Goal: Task Accomplishment & Management: Use online tool/utility

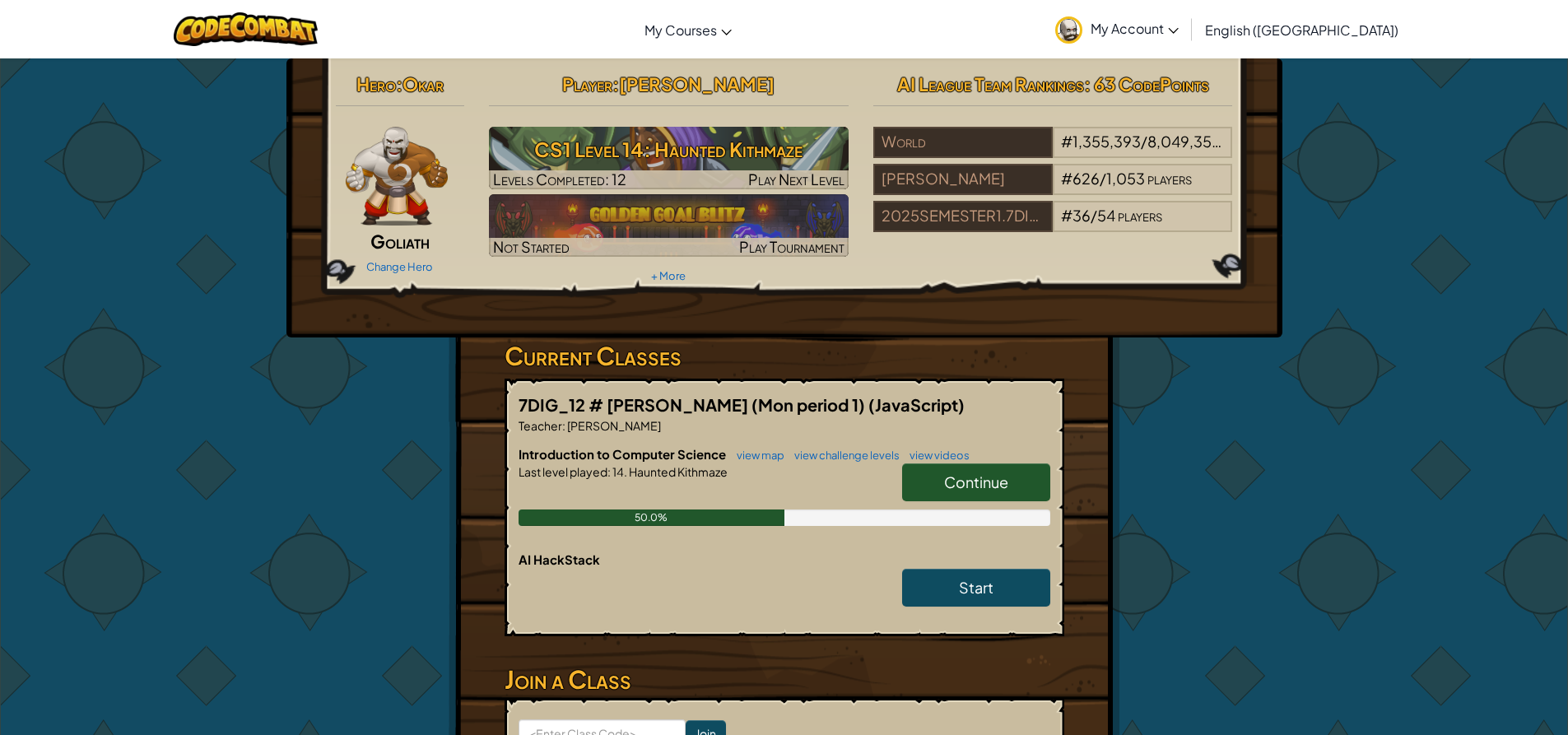
click at [1011, 476] on link "Continue" at bounding box center [976, 483] width 148 height 38
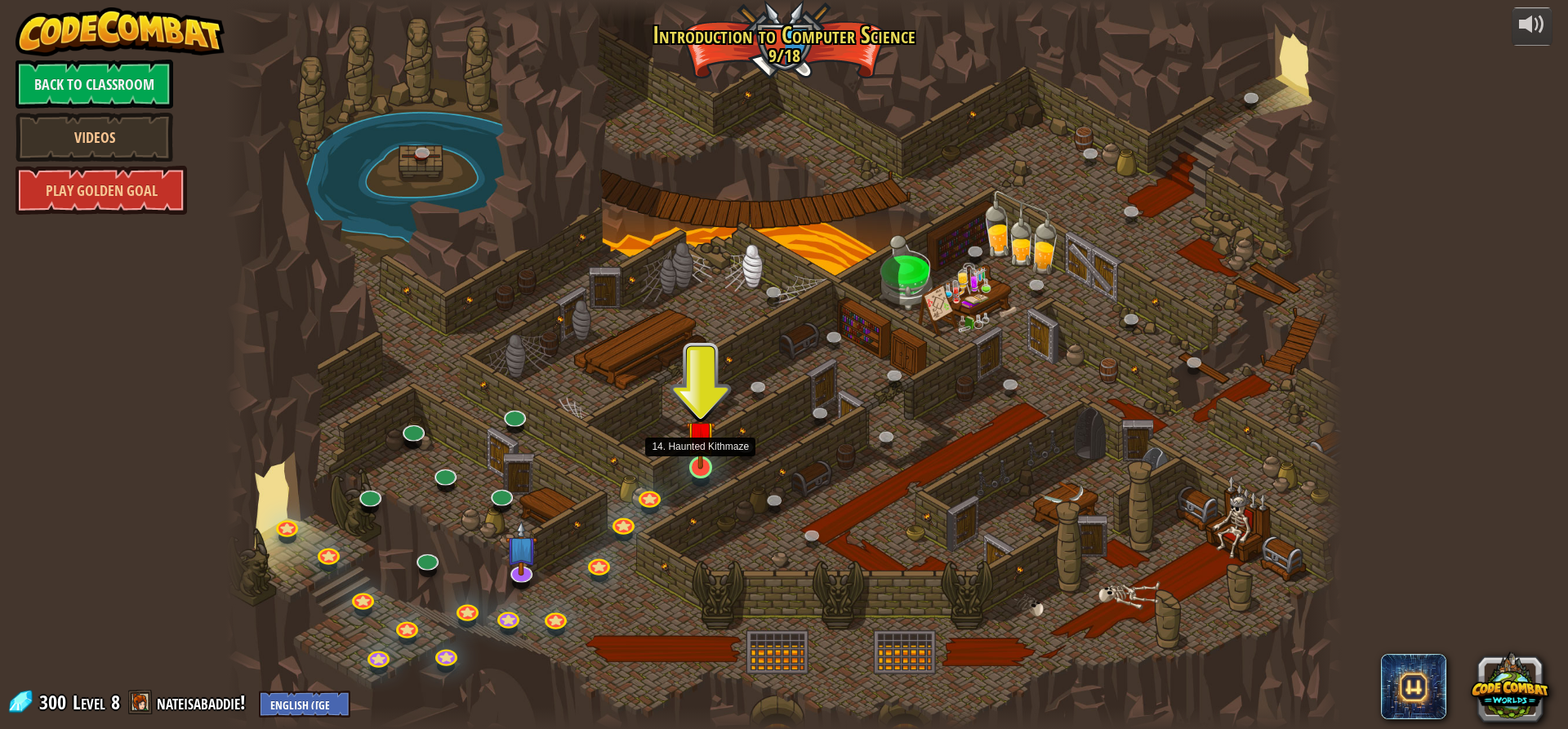
click at [705, 449] on img at bounding box center [701, 435] width 30 height 67
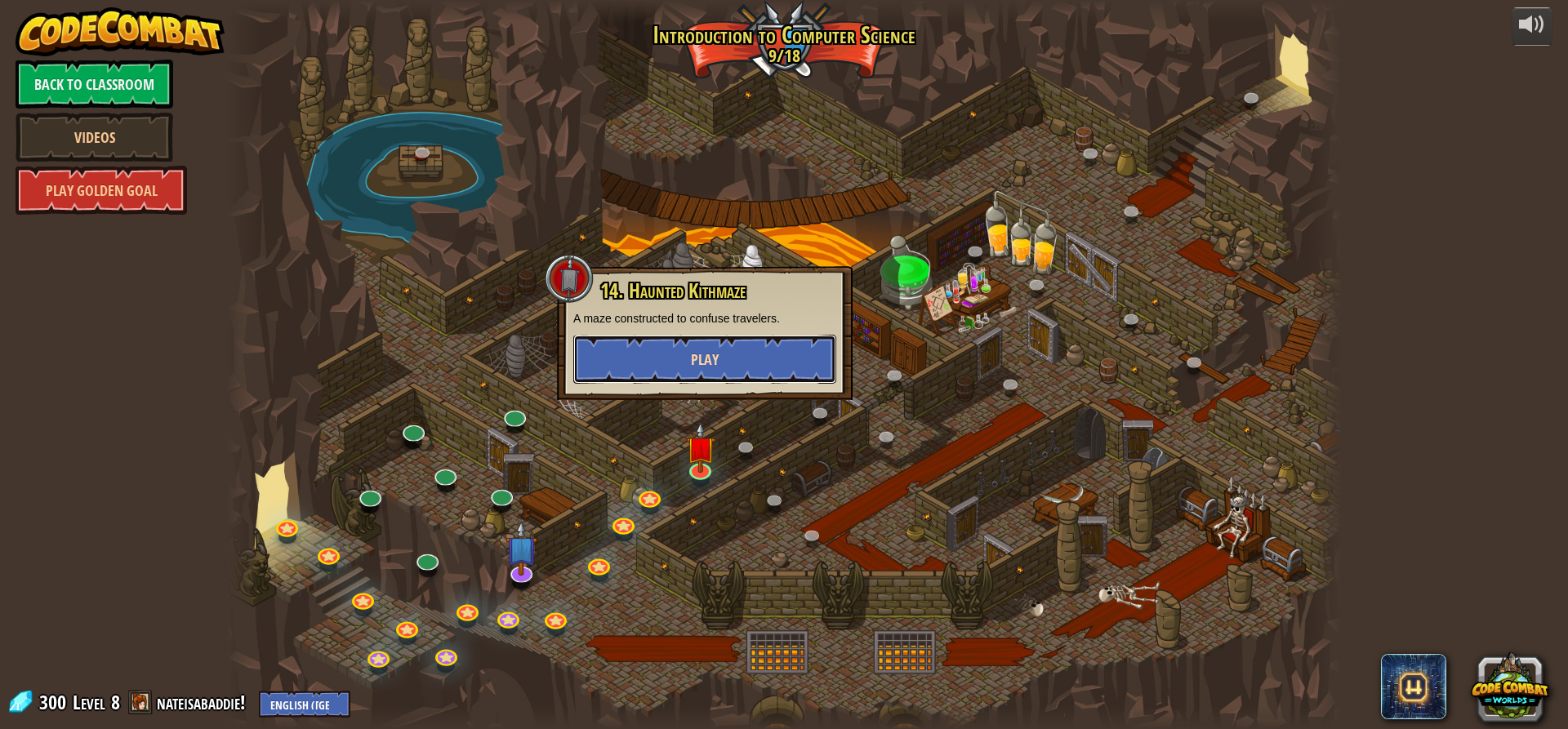
click at [678, 354] on button "Play" at bounding box center [705, 360] width 263 height 49
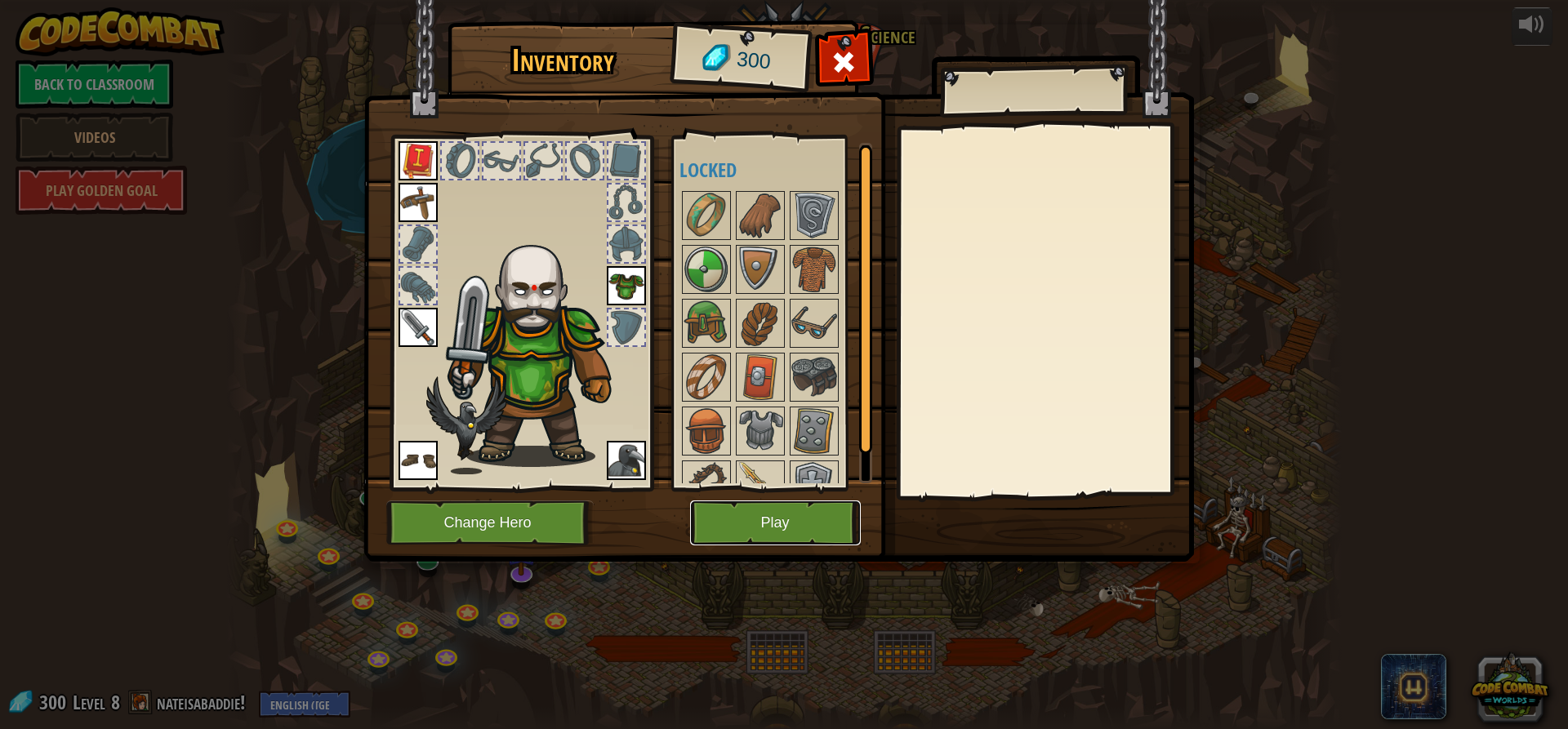
click at [777, 529] on button "Play" at bounding box center [775, 522] width 170 height 45
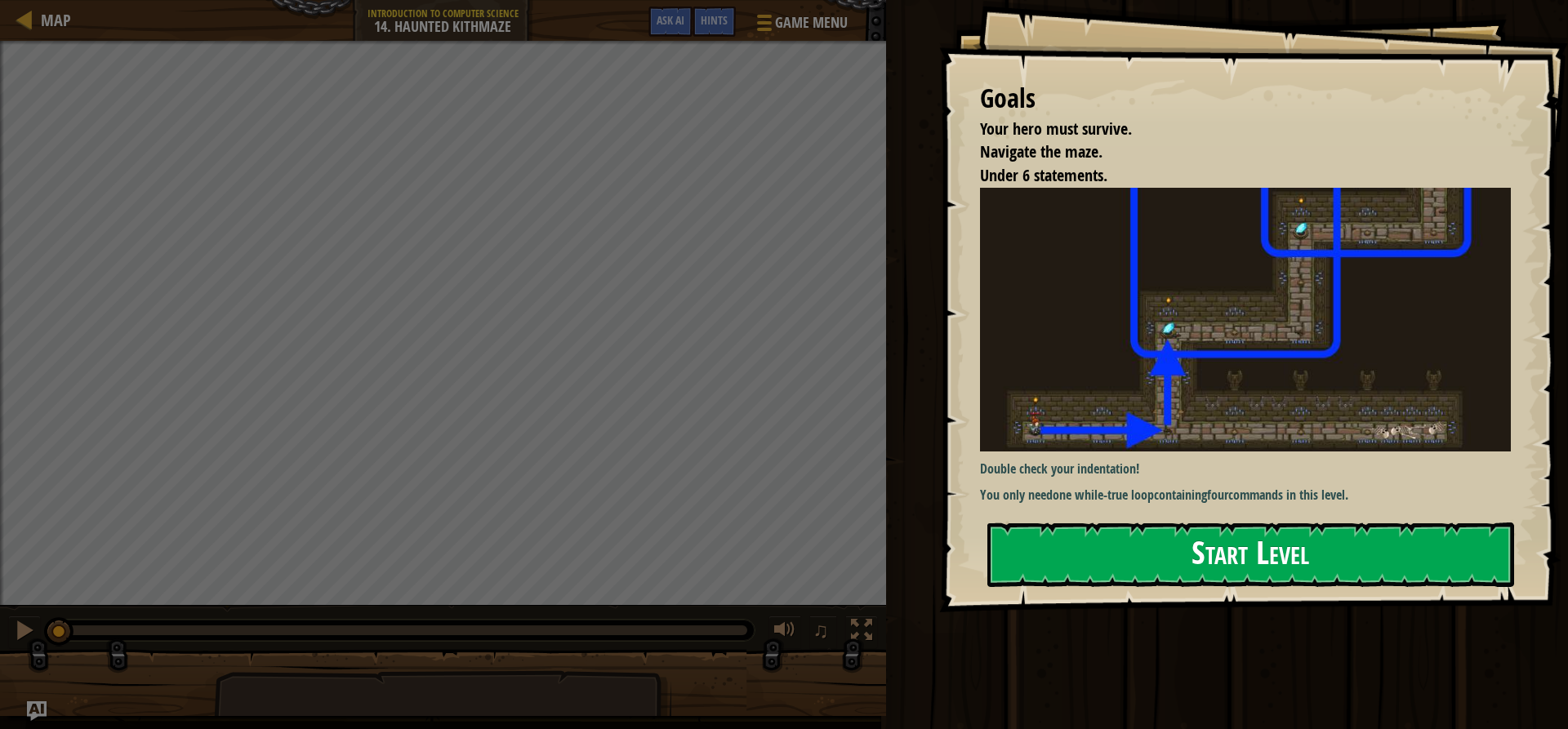
click at [1111, 522] on button "Start Level" at bounding box center [1250, 555] width 527 height 64
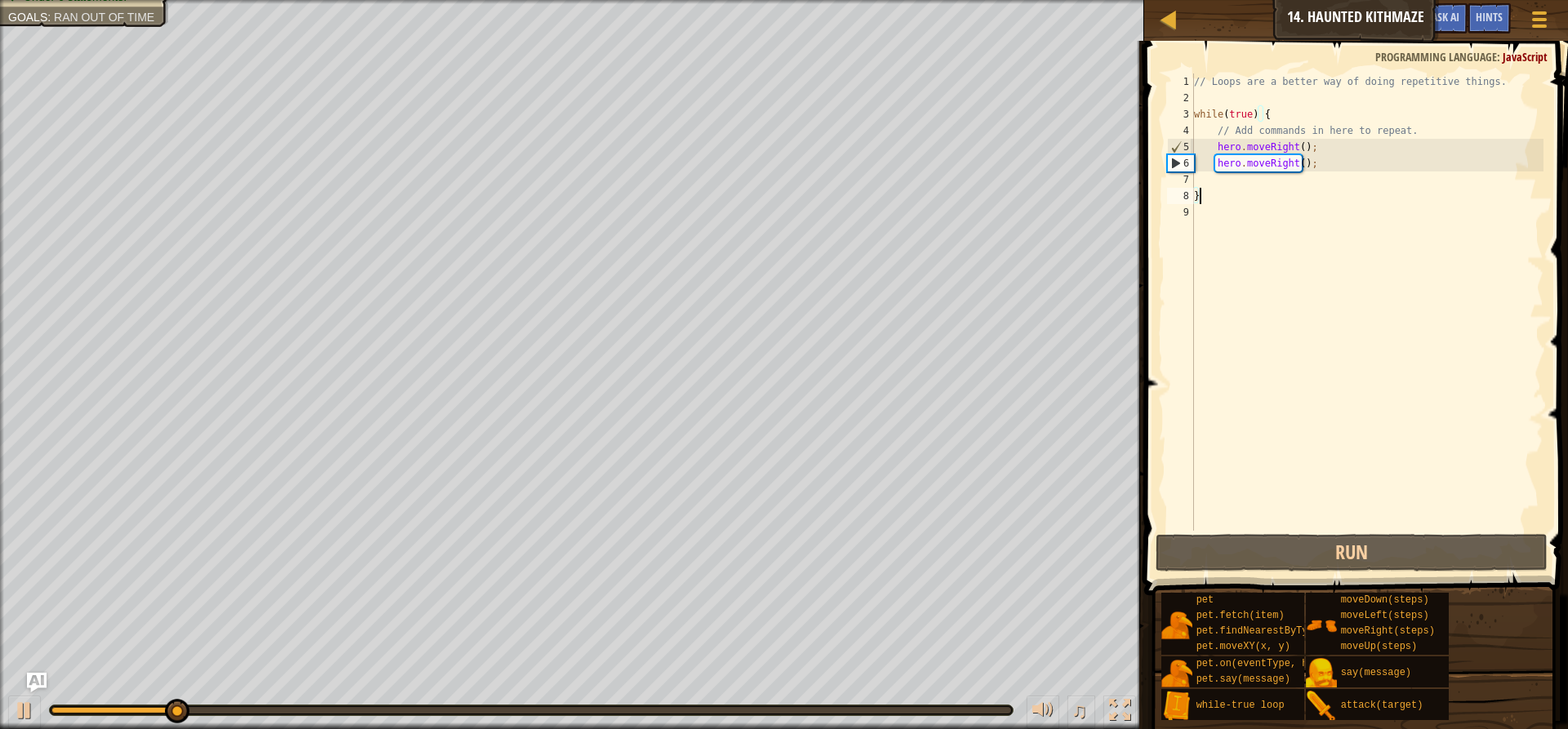
click at [1207, 179] on div "// Loops are a better way of doing repetitive things. while ( true ) { // Add c…" at bounding box center [1366, 318] width 353 height 490
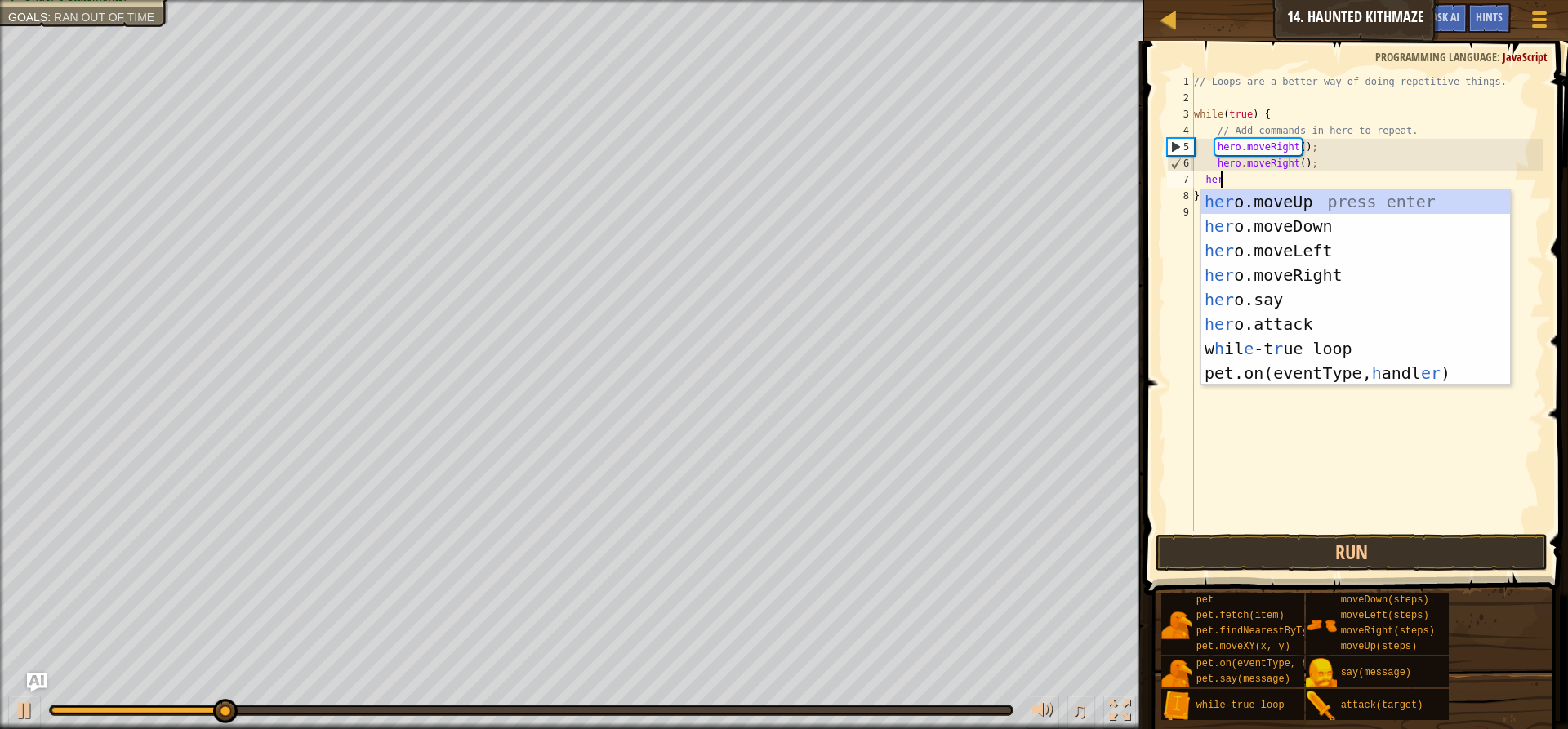
type textarea "hero"
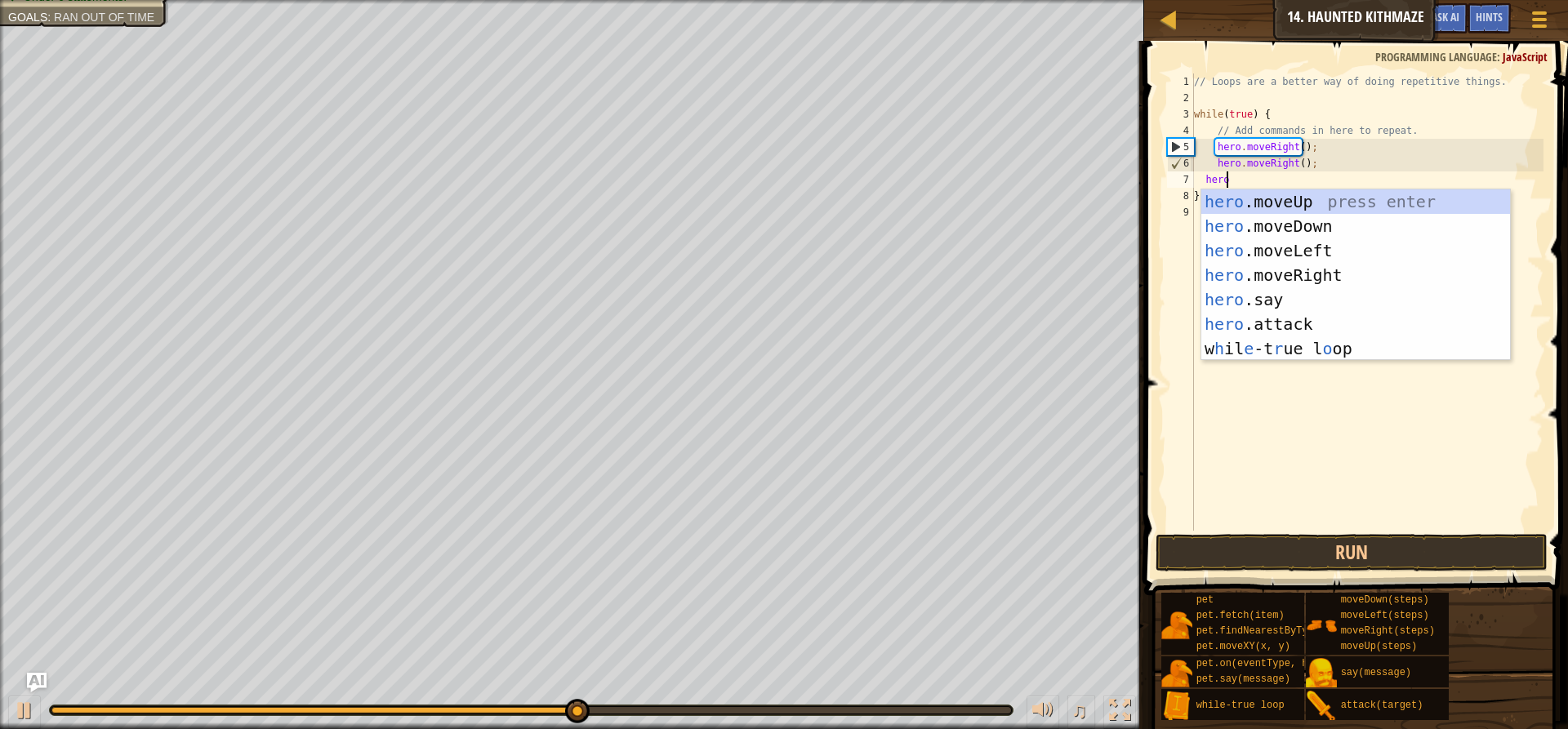
click at [1249, 409] on div "// Loops are a better way of doing repetitive things. while ( true ) { // Add c…" at bounding box center [1366, 318] width 353 height 490
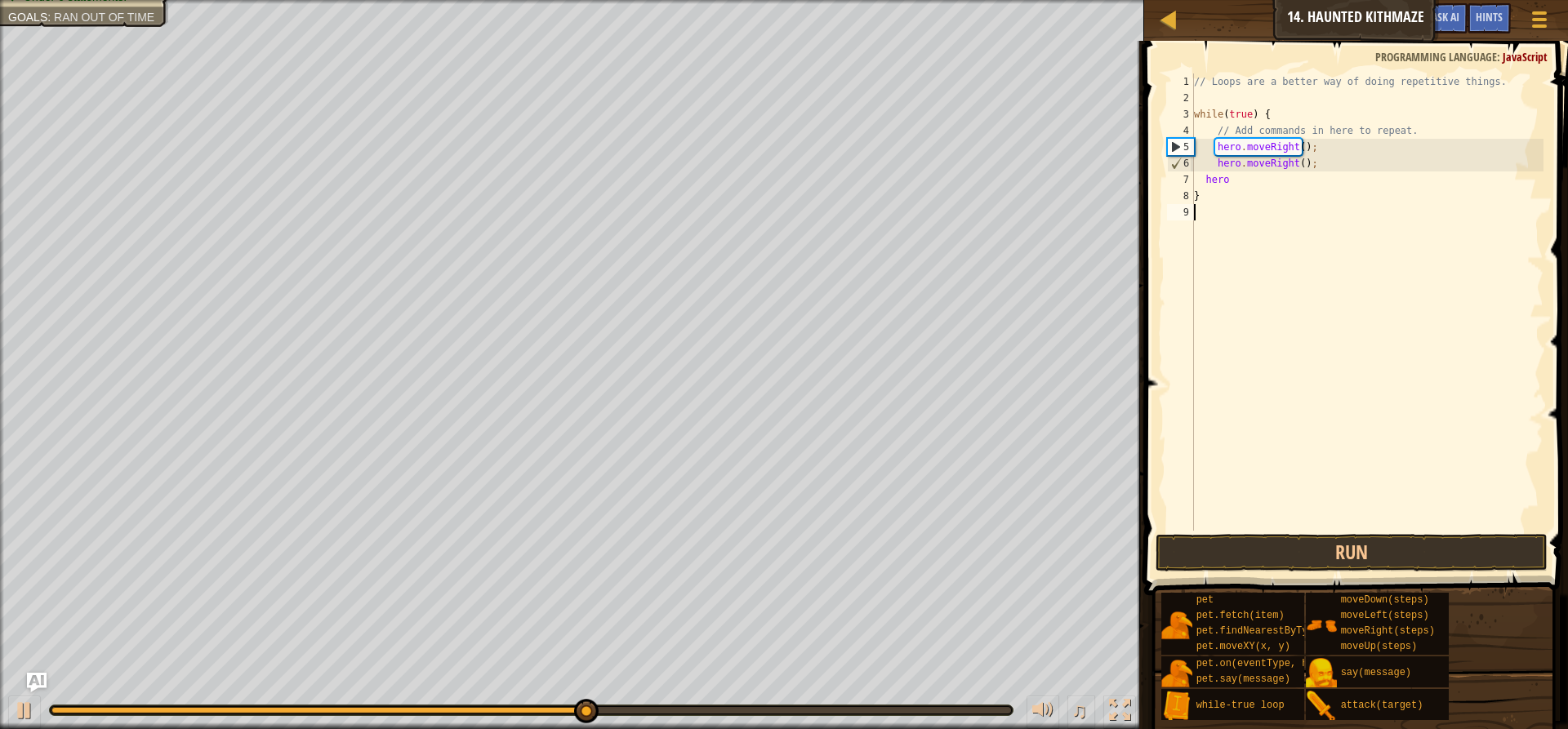
scroll to position [7, 0]
click at [1232, 178] on div "// Loops are a better way of doing repetitive things. while ( true ) { // Add c…" at bounding box center [1366, 318] width 353 height 490
type textarea "h"
click at [1366, 550] on button "Run" at bounding box center [1351, 553] width 392 height 38
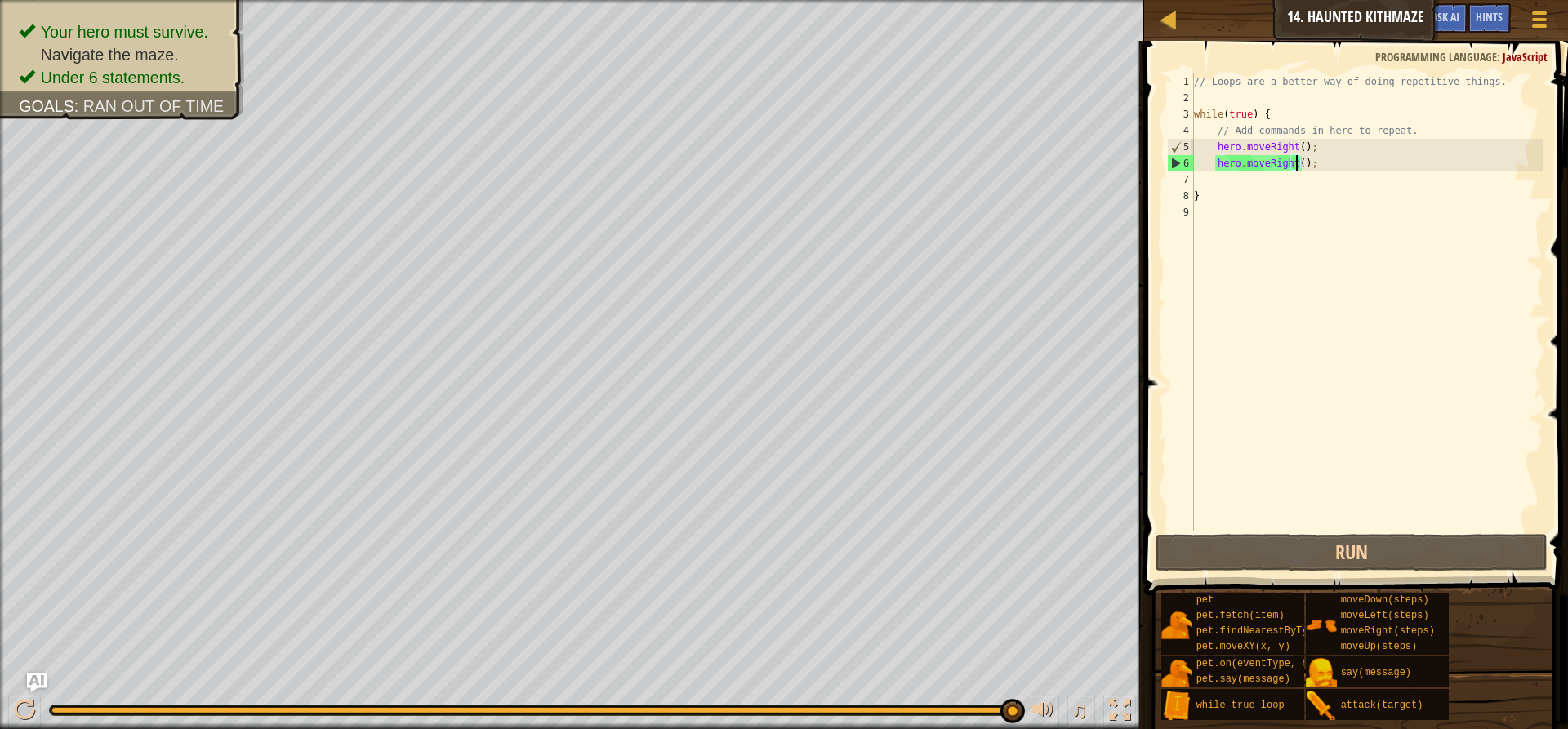
click at [1293, 169] on div "// Loops are a better way of doing repetitive things. while ( true ) { // Add c…" at bounding box center [1366, 318] width 353 height 490
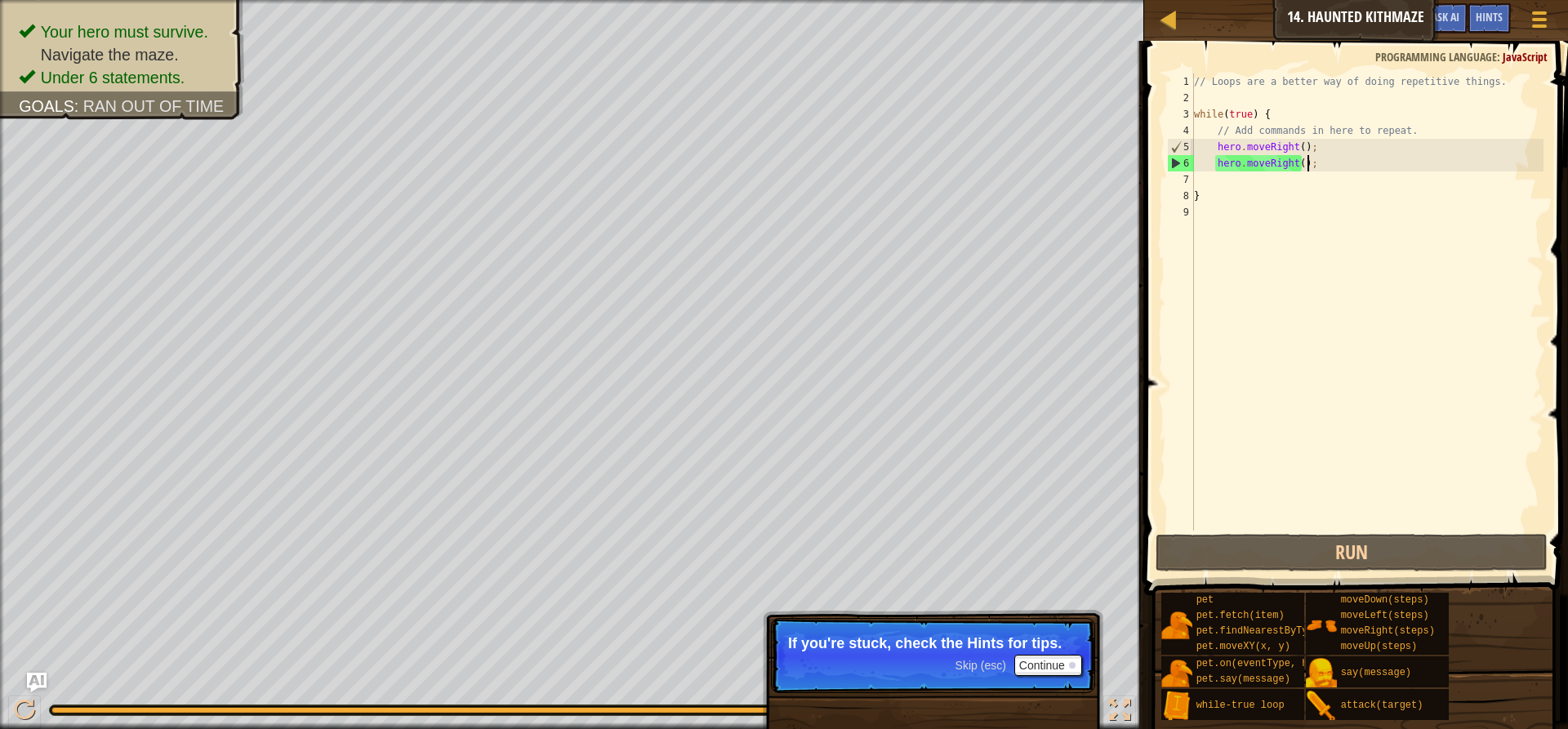
click at [1311, 163] on div "// Loops are a better way of doing repetitive things. while ( true ) { // Add c…" at bounding box center [1366, 318] width 353 height 490
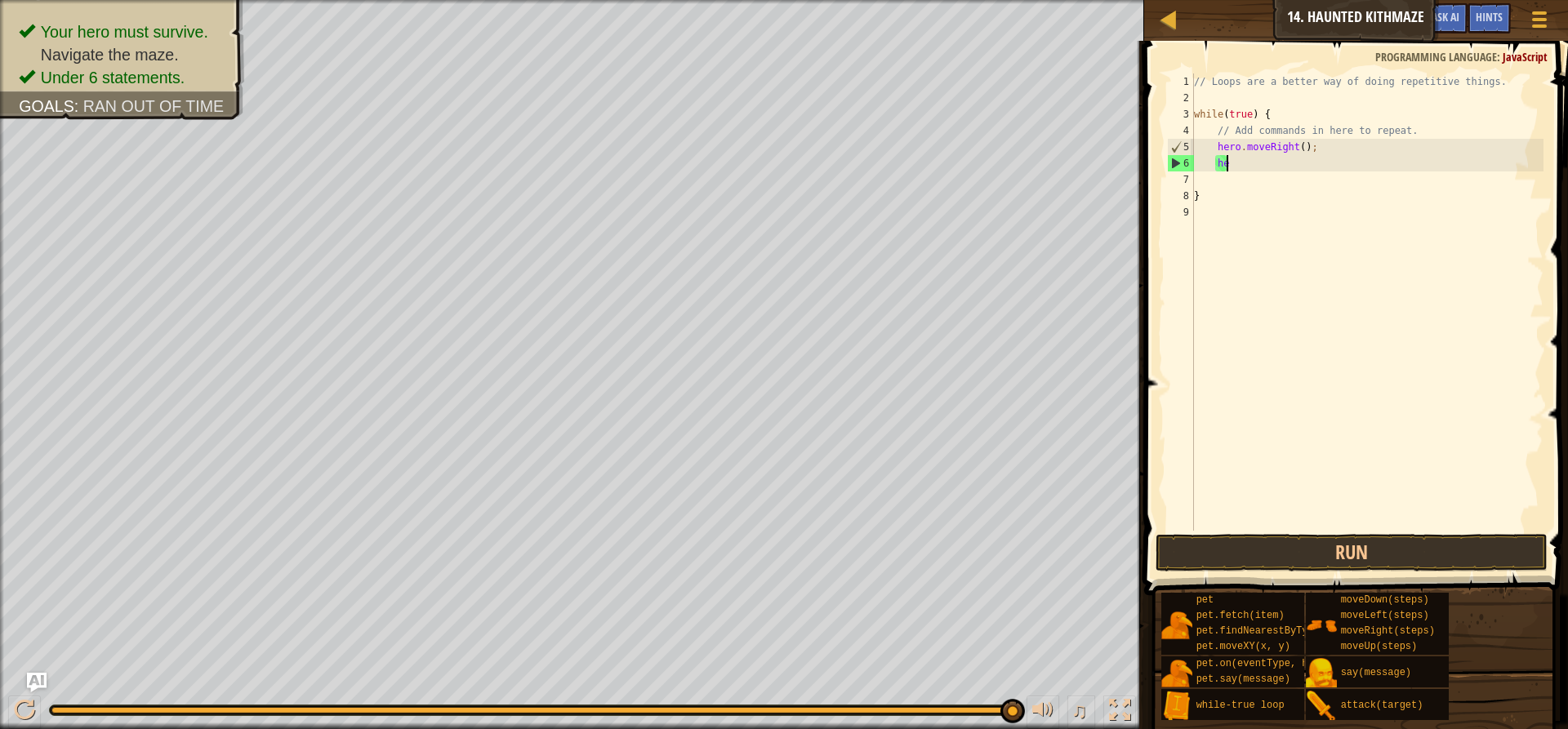
type textarea "h"
click at [1366, 541] on button "Run" at bounding box center [1351, 553] width 392 height 38
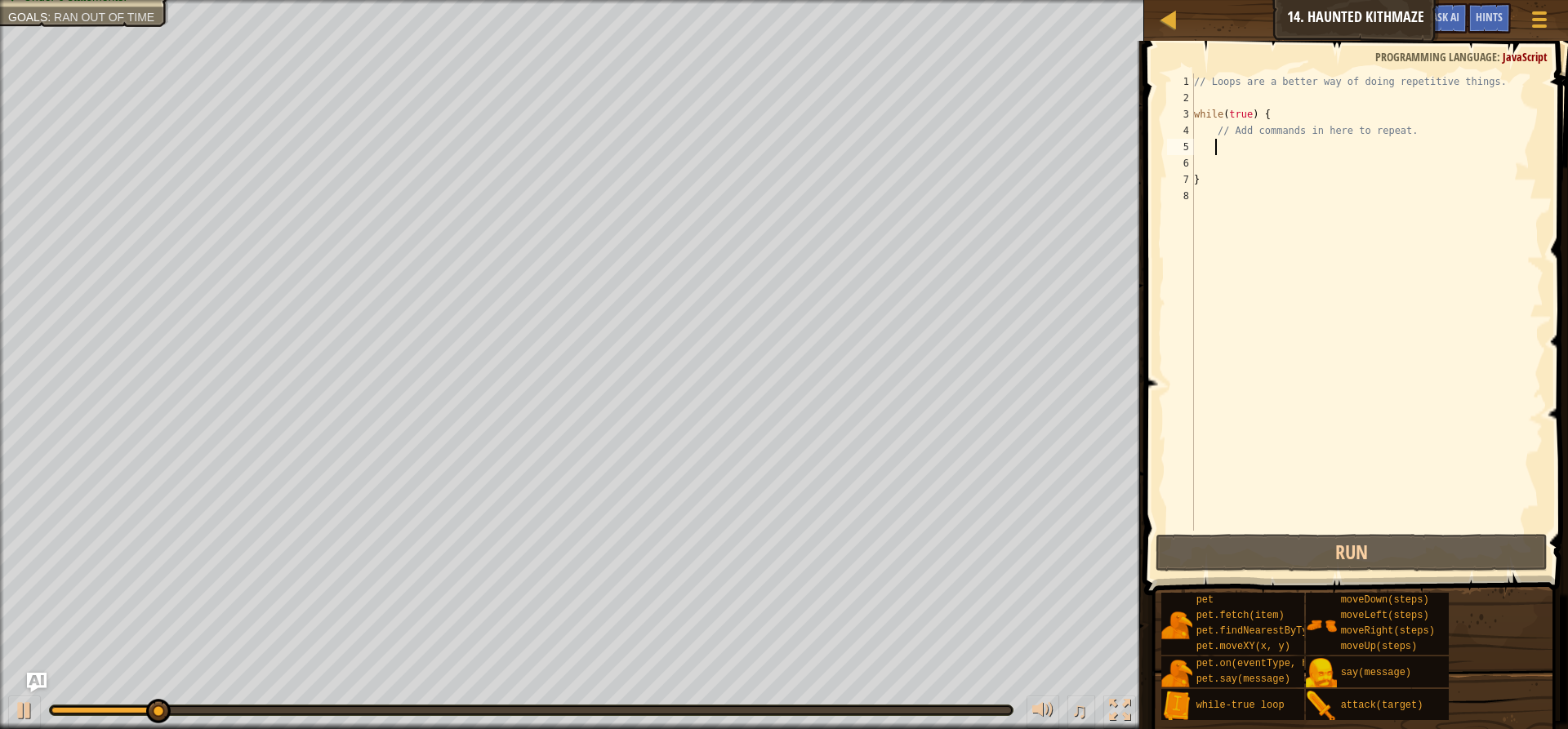
scroll to position [7, 2]
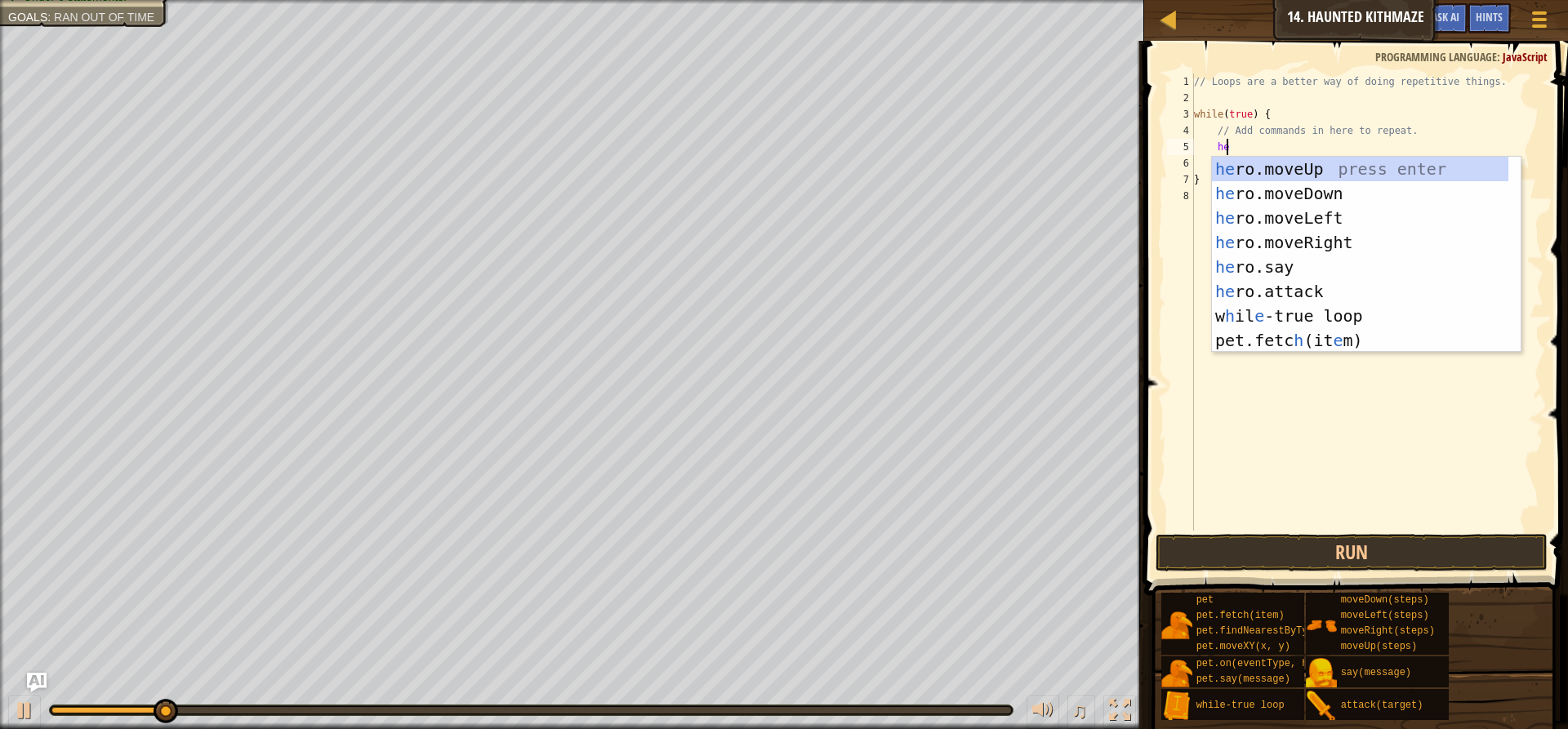
type textarea "her"
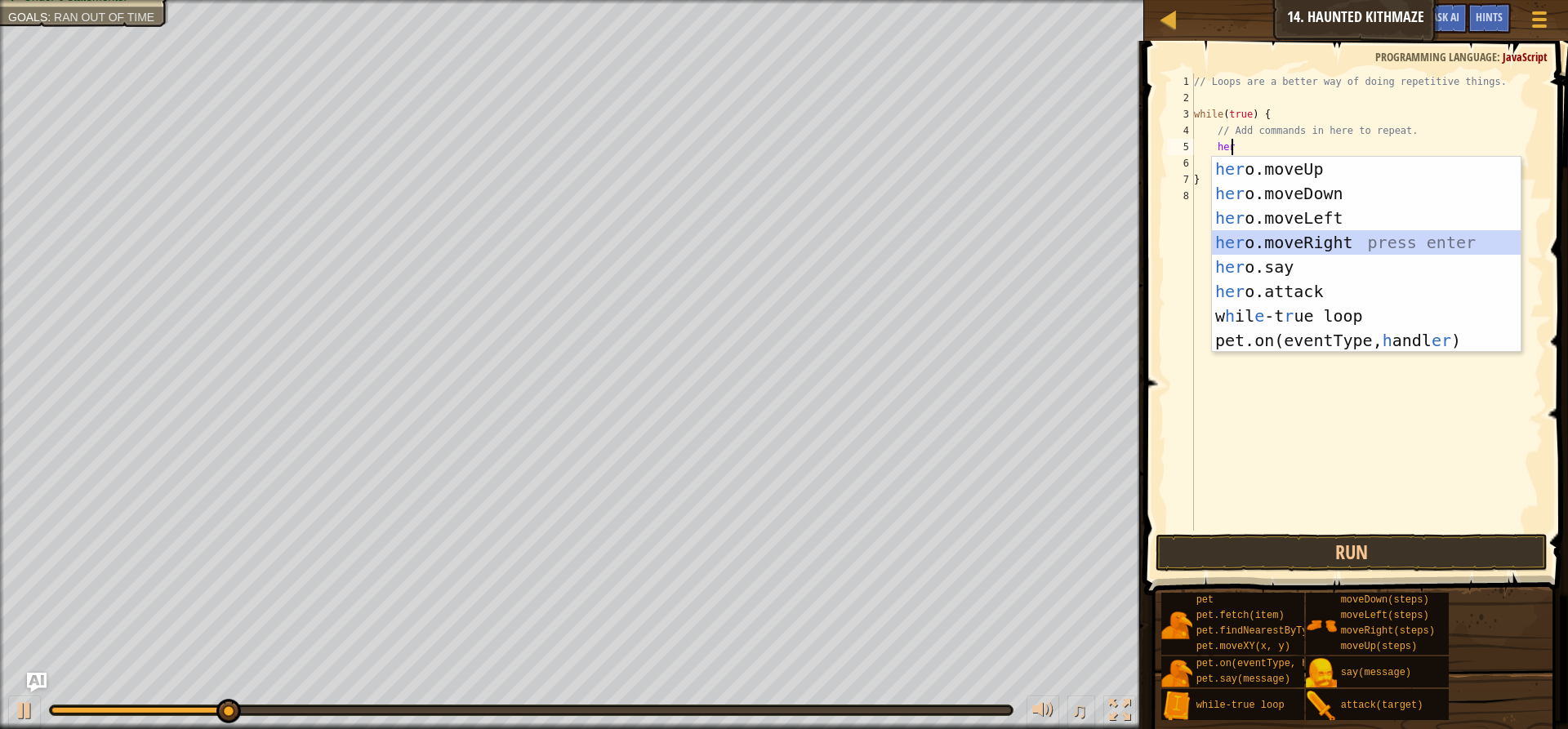
click at [1264, 235] on div "her o.moveUp press enter her o.moveDown press enter her o.moveLeft press enter …" at bounding box center [1366, 280] width 308 height 245
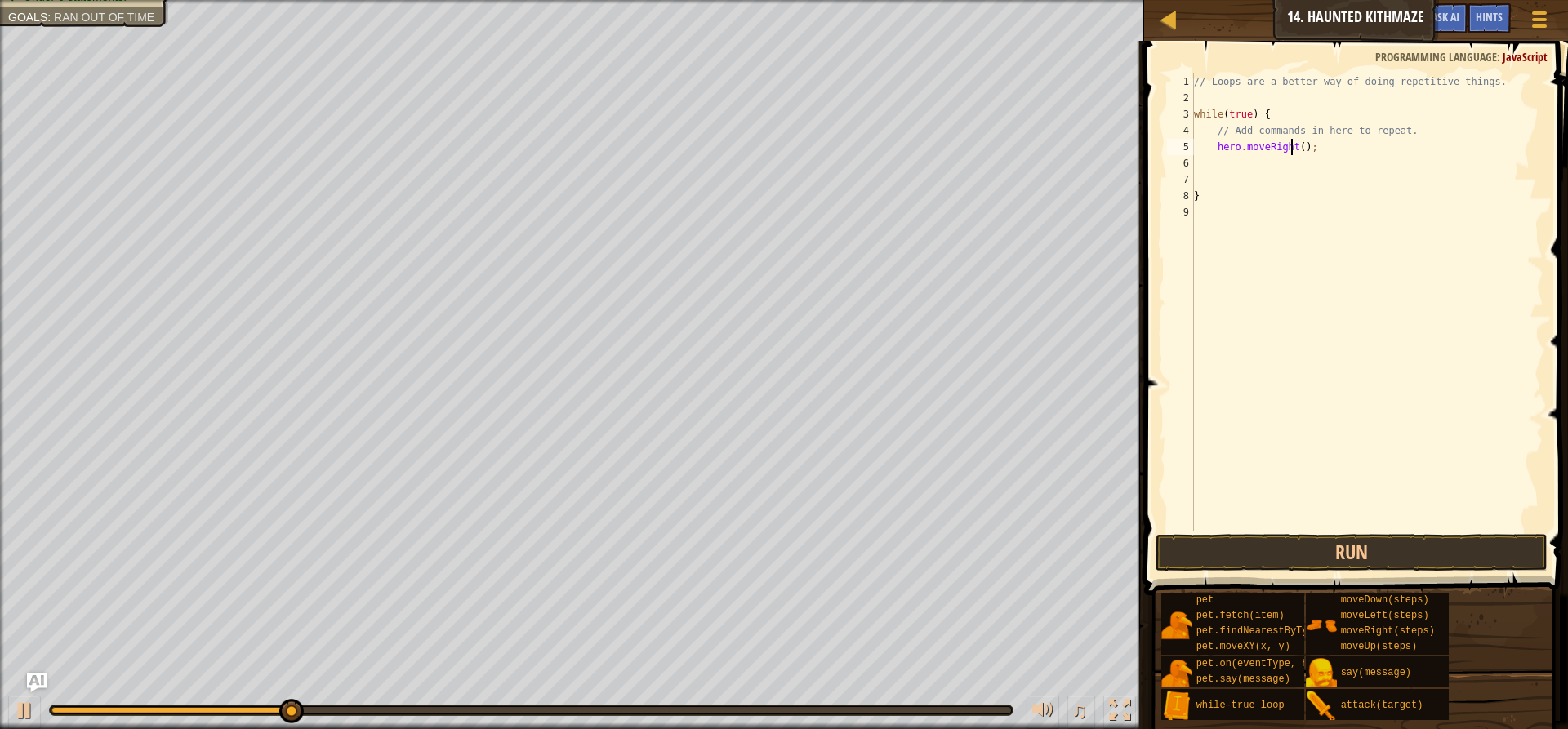
click at [1292, 148] on div "// Loops are a better way of doing repetitive things. while ( true ) { // Add c…" at bounding box center [1366, 318] width 353 height 490
click at [1296, 148] on div "// Loops are a better way of doing repetitive things. while ( true ) { // Add c…" at bounding box center [1366, 318] width 353 height 490
type textarea "hero.moveRight(2);"
click at [1216, 159] on div "// Loops are a better way of doing repetitive things. while ( true ) { // Add c…" at bounding box center [1366, 318] width 353 height 490
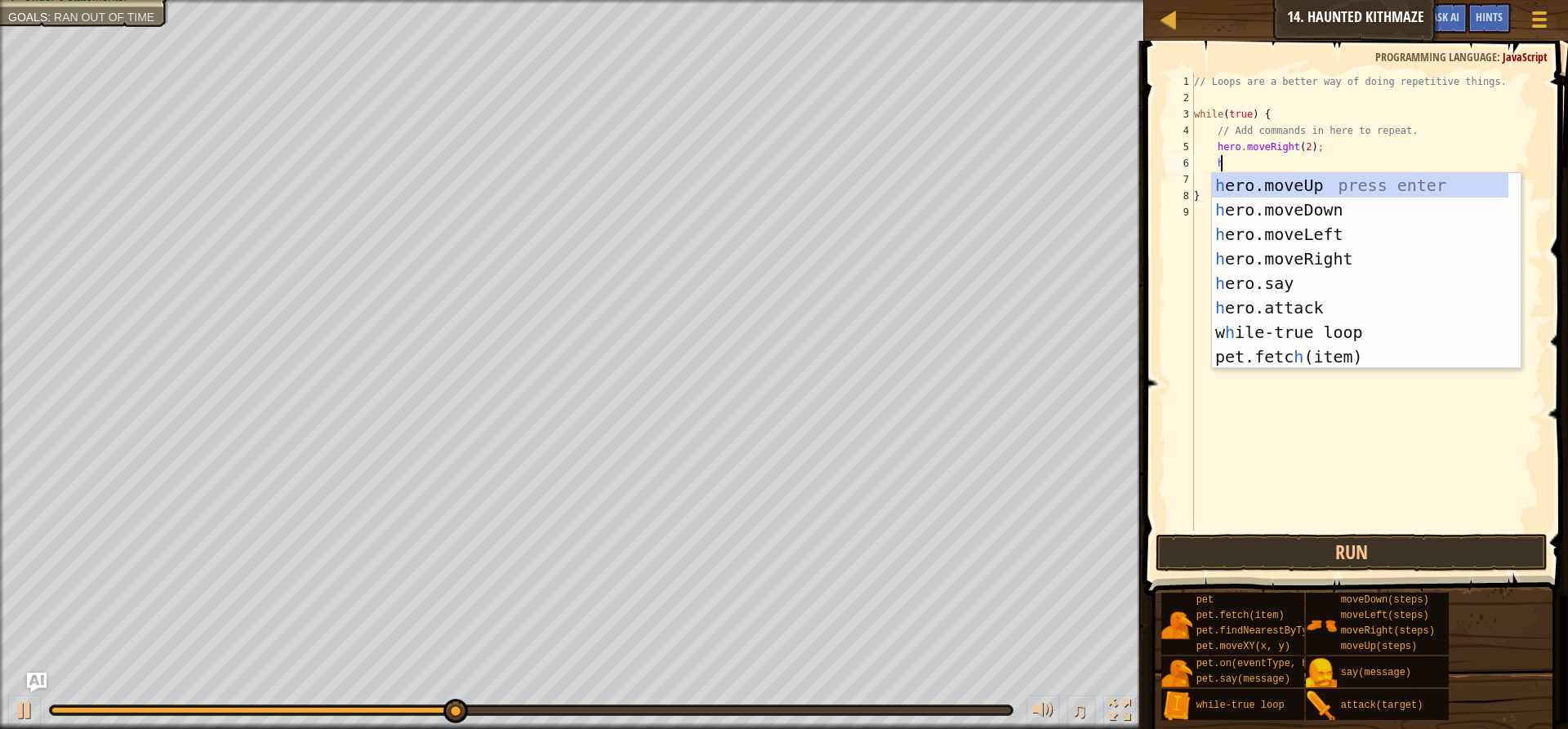
scroll to position [7, 2]
type textarea "her"
drag, startPoint x: 1336, startPoint y: 186, endPoint x: 1320, endPoint y: 177, distance: 18.4
click at [1335, 185] on div "her o.moveUp press enter her o.moveDown press enter her o.moveLeft press enter …" at bounding box center [1366, 295] width 308 height 245
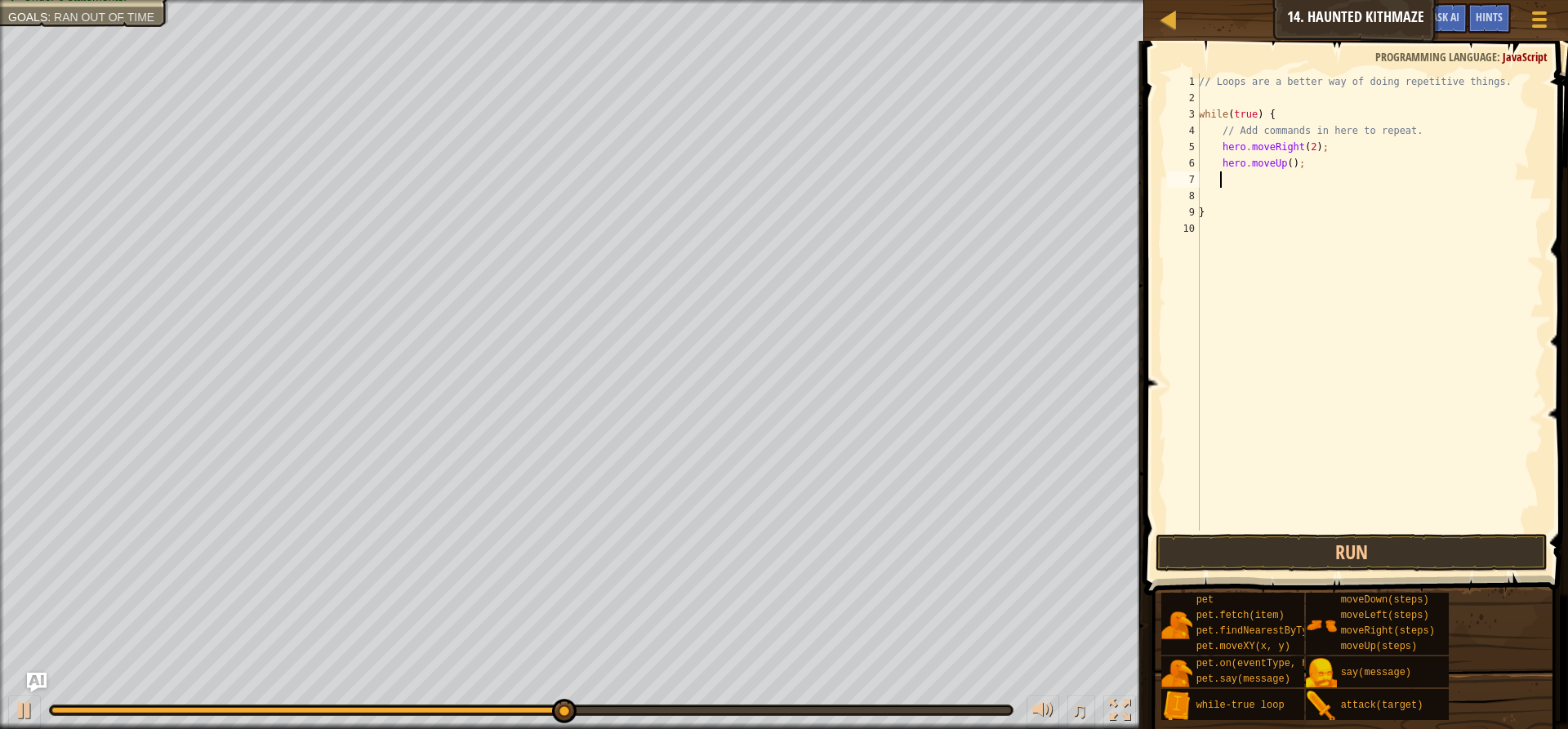
click at [1284, 165] on div "// Loops are a better way of doing repetitive things. while ( true ) { // Add c…" at bounding box center [1369, 318] width 348 height 490
type textarea "hero.moveUp(2);"
click at [1209, 178] on div "// Loops are a better way of doing repetitive things. while ( true ) { // Add c…" at bounding box center [1369, 318] width 348 height 490
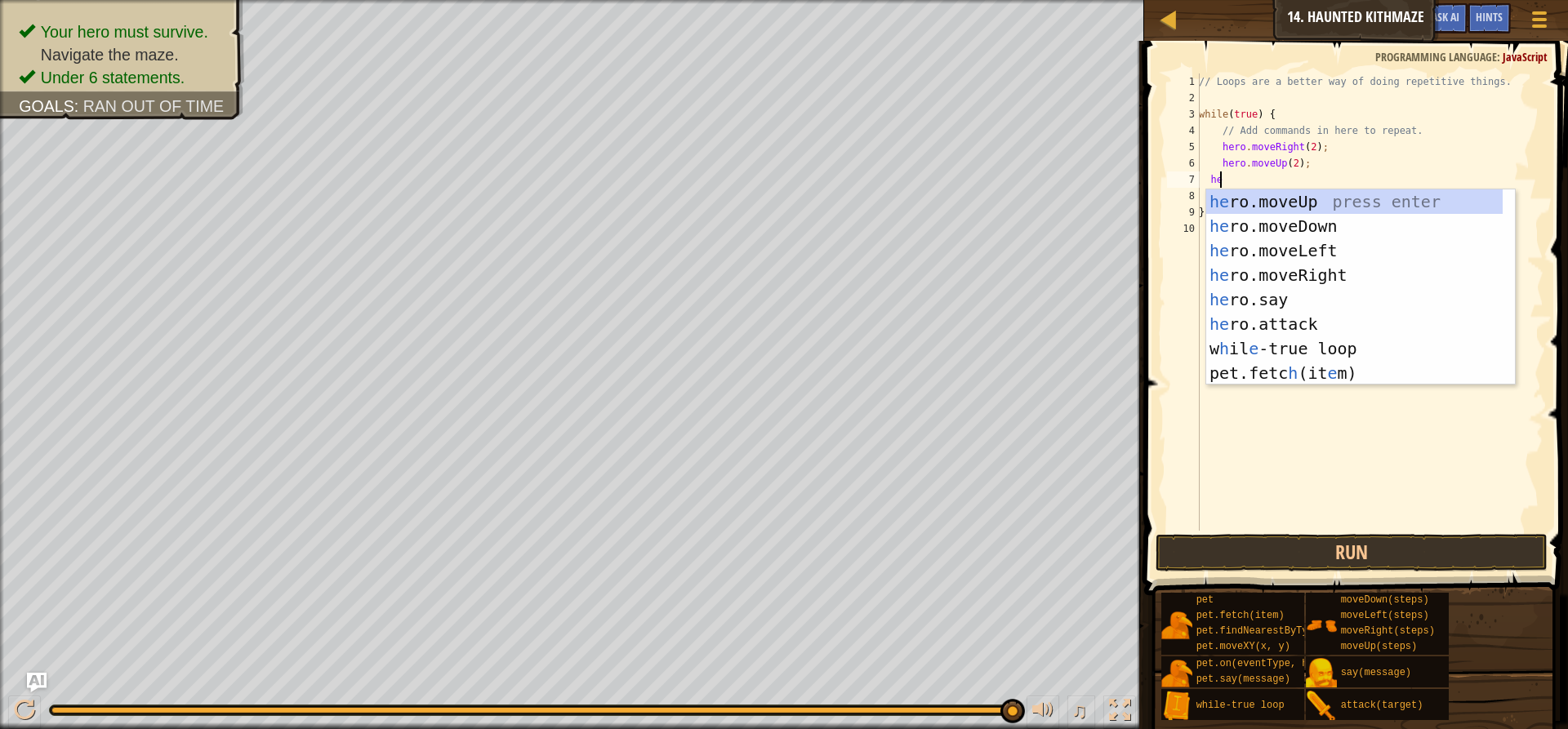
scroll to position [7, 2]
type textarea "her"
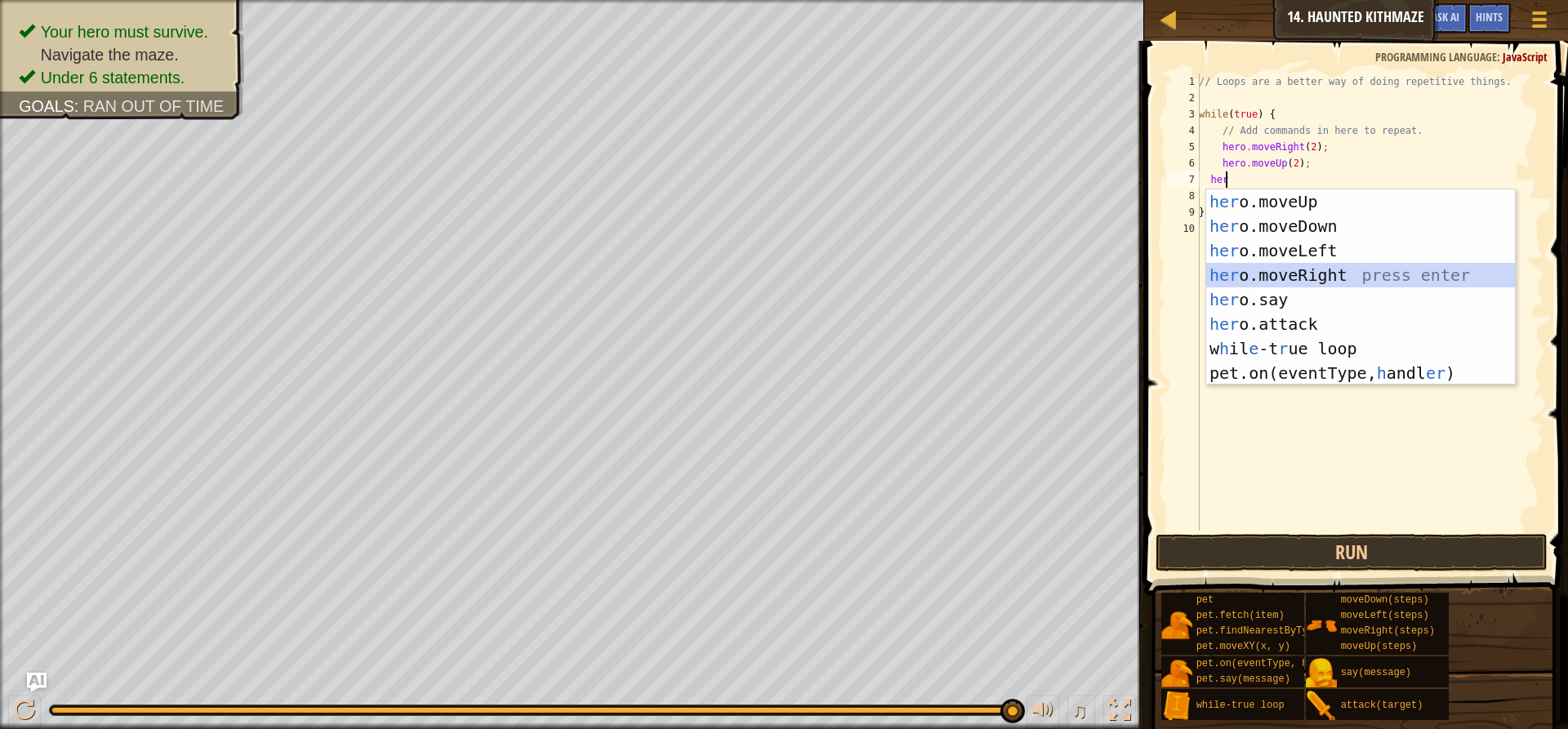
click at [1296, 265] on div "her o.moveUp press enter her o.moveDown press enter her o.moveLeft press enter …" at bounding box center [1360, 312] width 308 height 245
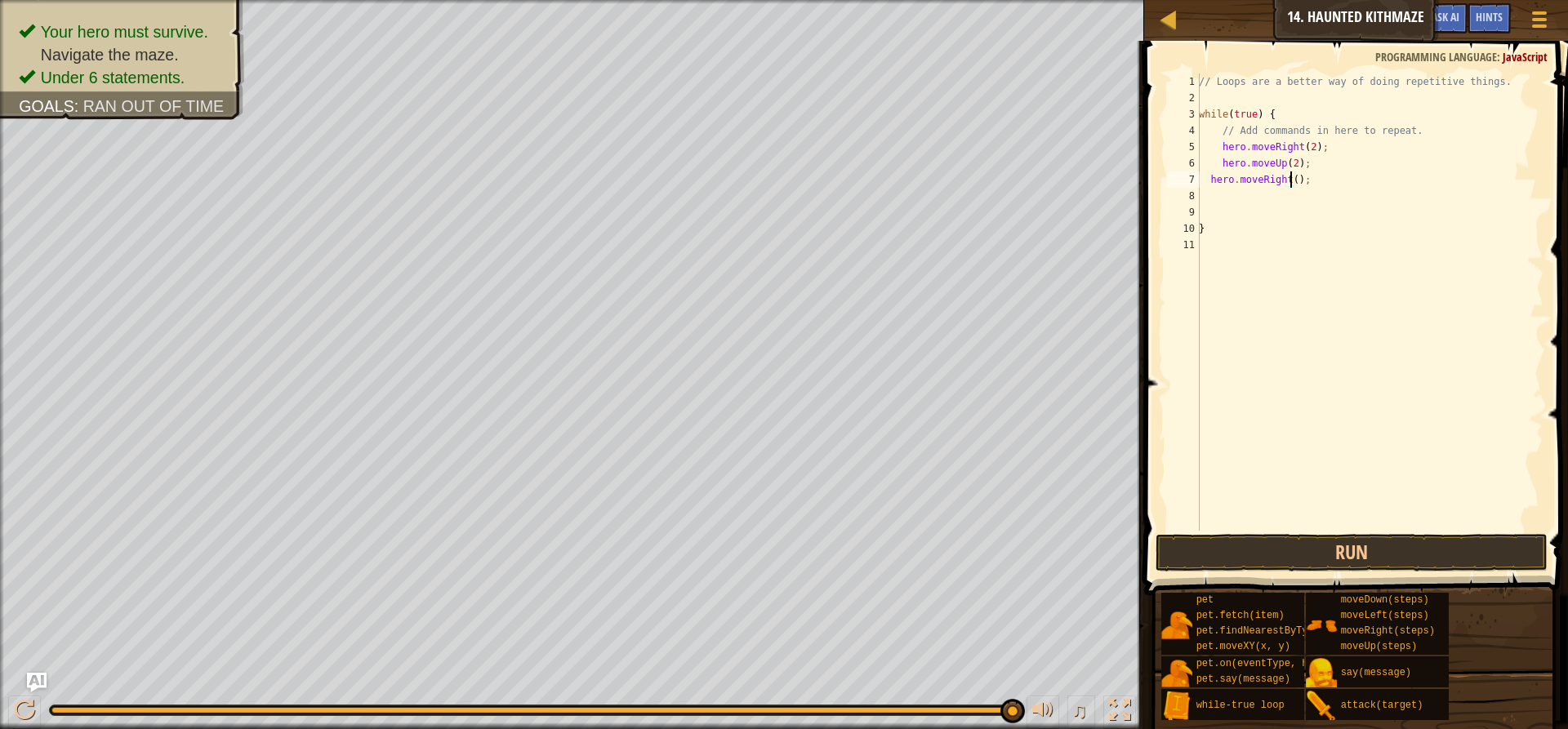
click at [1292, 182] on div "// Loops are a better way of doing repetitive things. while ( true ) { // Add c…" at bounding box center [1369, 318] width 348 height 490
type textarea "hero.moveRight(2);"
click at [1278, 198] on div "// Loops are a better way of doing repetitive things. while ( true ) { // Add c…" at bounding box center [1369, 318] width 348 height 490
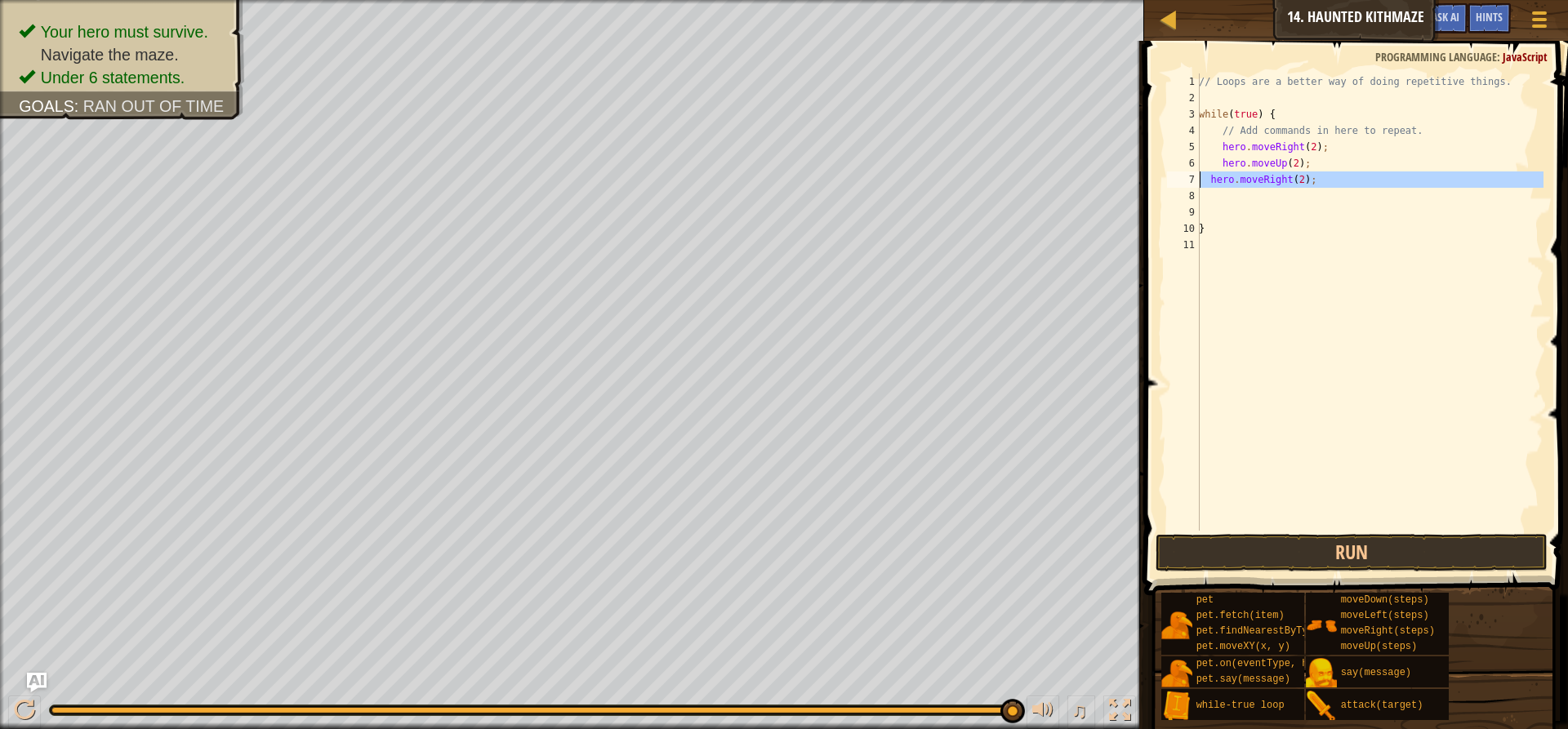
click at [1195, 186] on div "7" at bounding box center [1183, 179] width 33 height 16
type textarea "hero.moveRight(2);"
click at [1199, 196] on div "8" at bounding box center [1183, 196] width 33 height 16
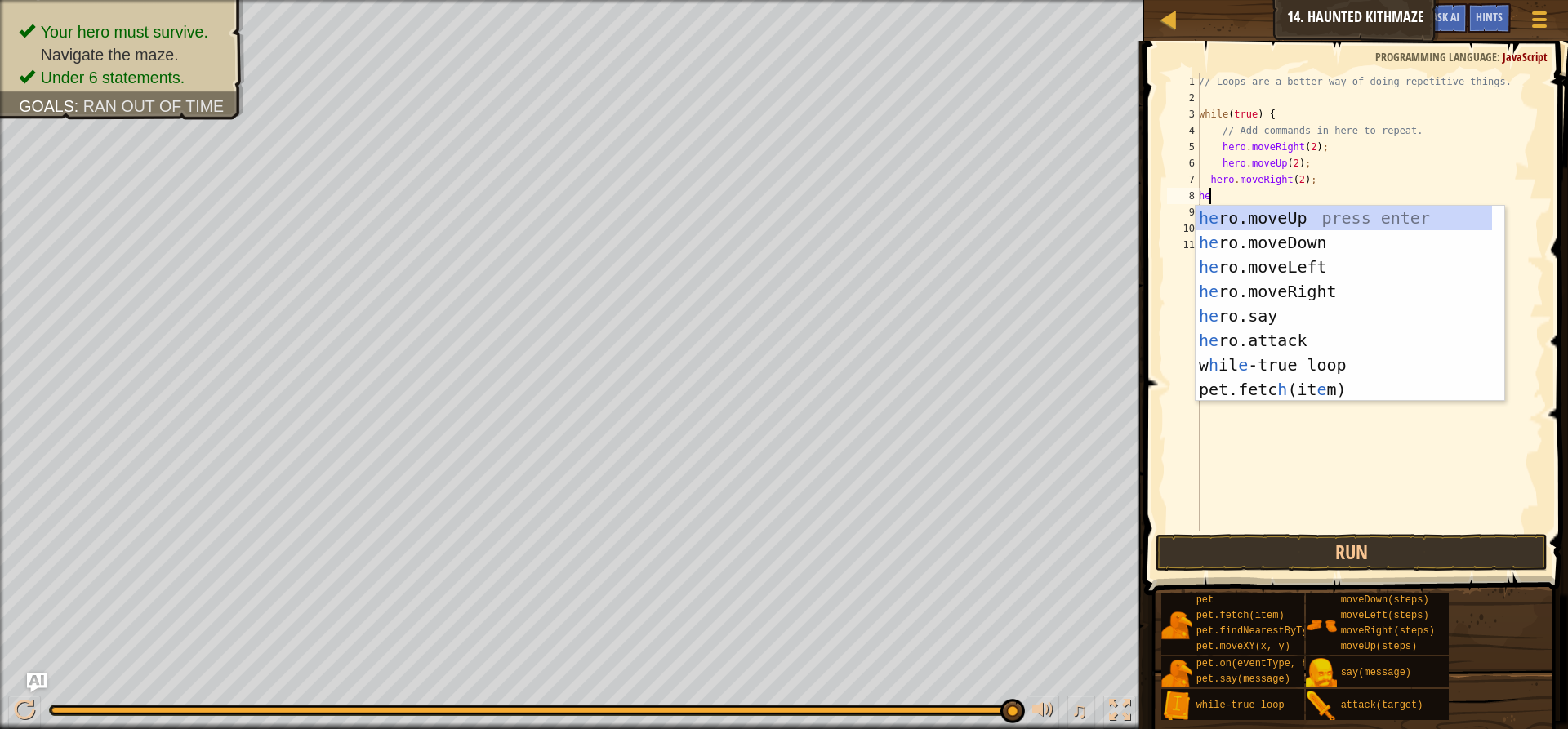
type textarea "her"
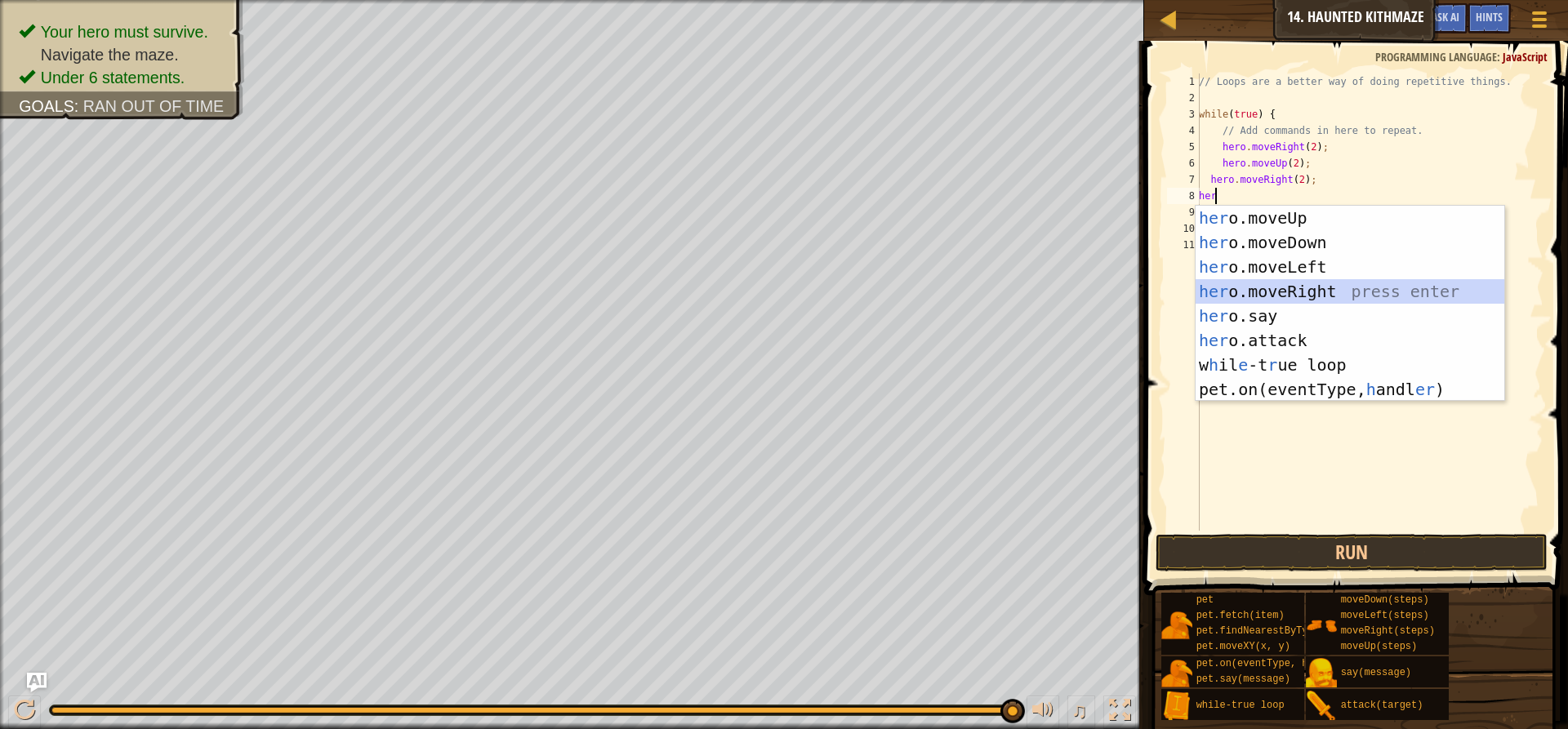
click at [1260, 295] on div "her o.moveUp press enter her o.moveDown press enter her o.moveLeft press enter …" at bounding box center [1349, 328] width 308 height 245
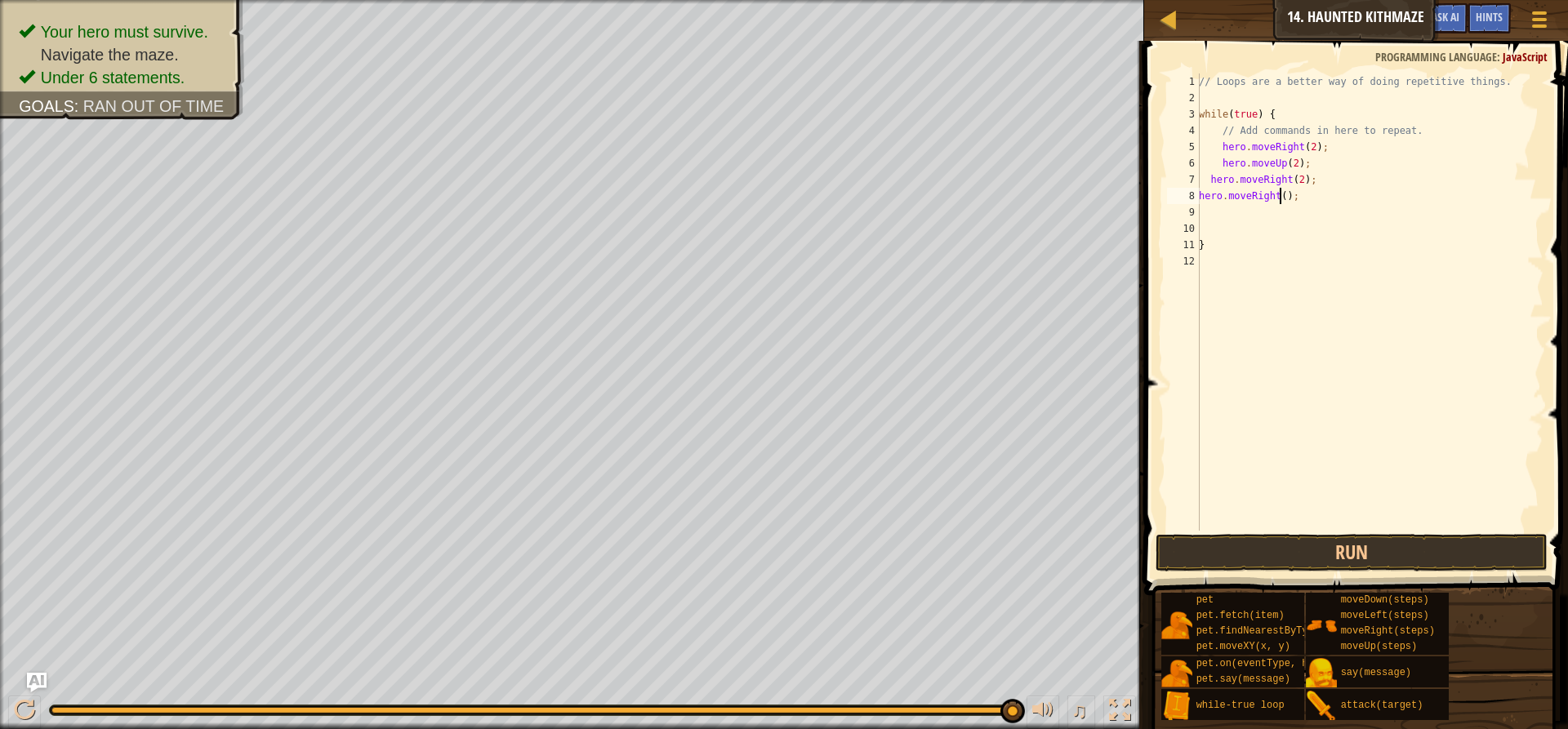
click at [1278, 197] on div "// Loops are a better way of doing repetitive things. while ( true ) { // Add c…" at bounding box center [1369, 318] width 348 height 490
click at [1265, 197] on div "// Loops are a better way of doing repetitive things. while ( true ) { // Add c…" at bounding box center [1369, 318] width 348 height 490
click at [1271, 199] on div "// Loops are a better way of doing repetitive things. while ( true ) { // Add c…" at bounding box center [1369, 318] width 348 height 490
click at [1283, 196] on div "// Loops are a better way of doing repetitive things. while ( true ) { // Add c…" at bounding box center [1369, 318] width 348 height 490
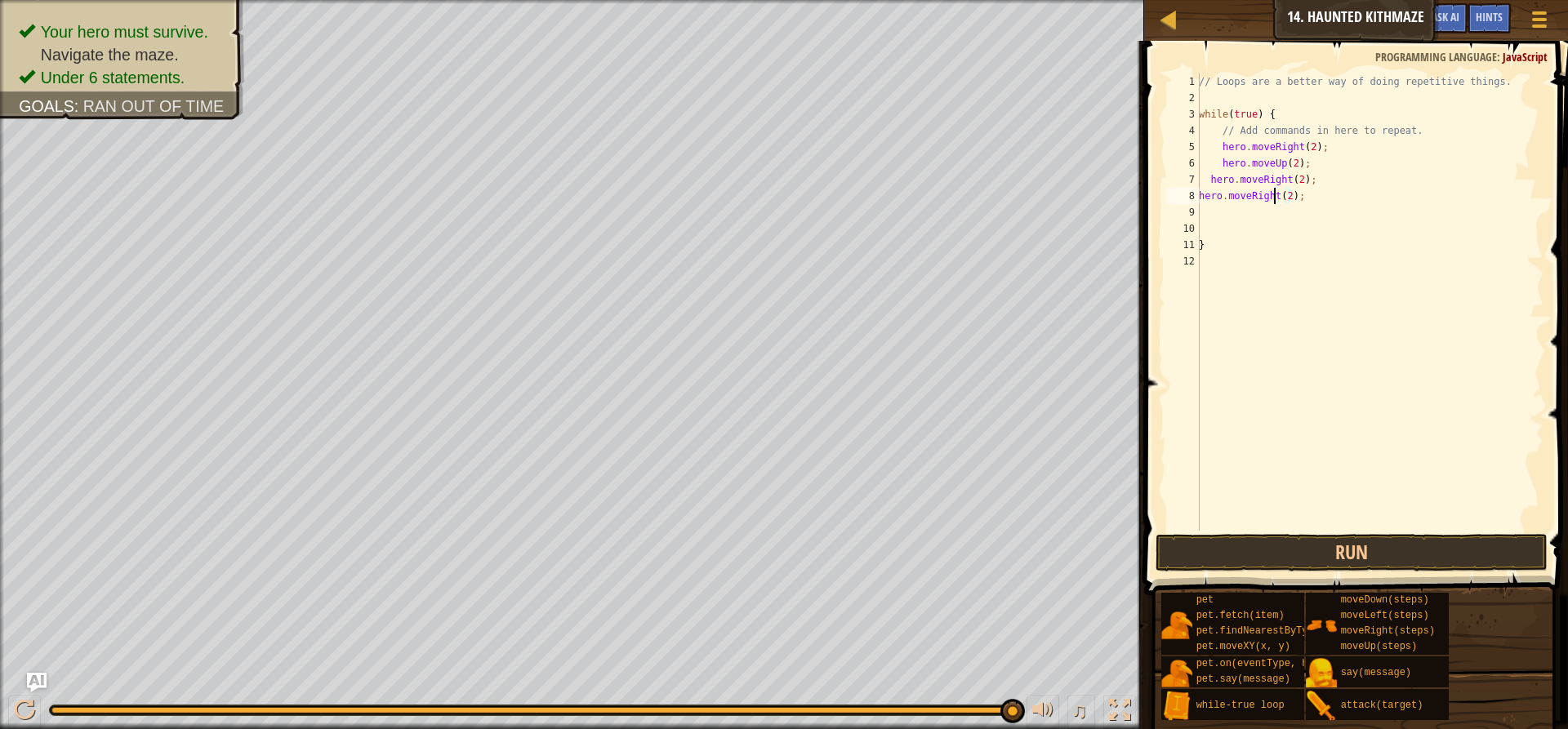
click at [1273, 199] on div "// Loops are a better way of doing repetitive things. while ( true ) { // Add c…" at bounding box center [1369, 318] width 348 height 490
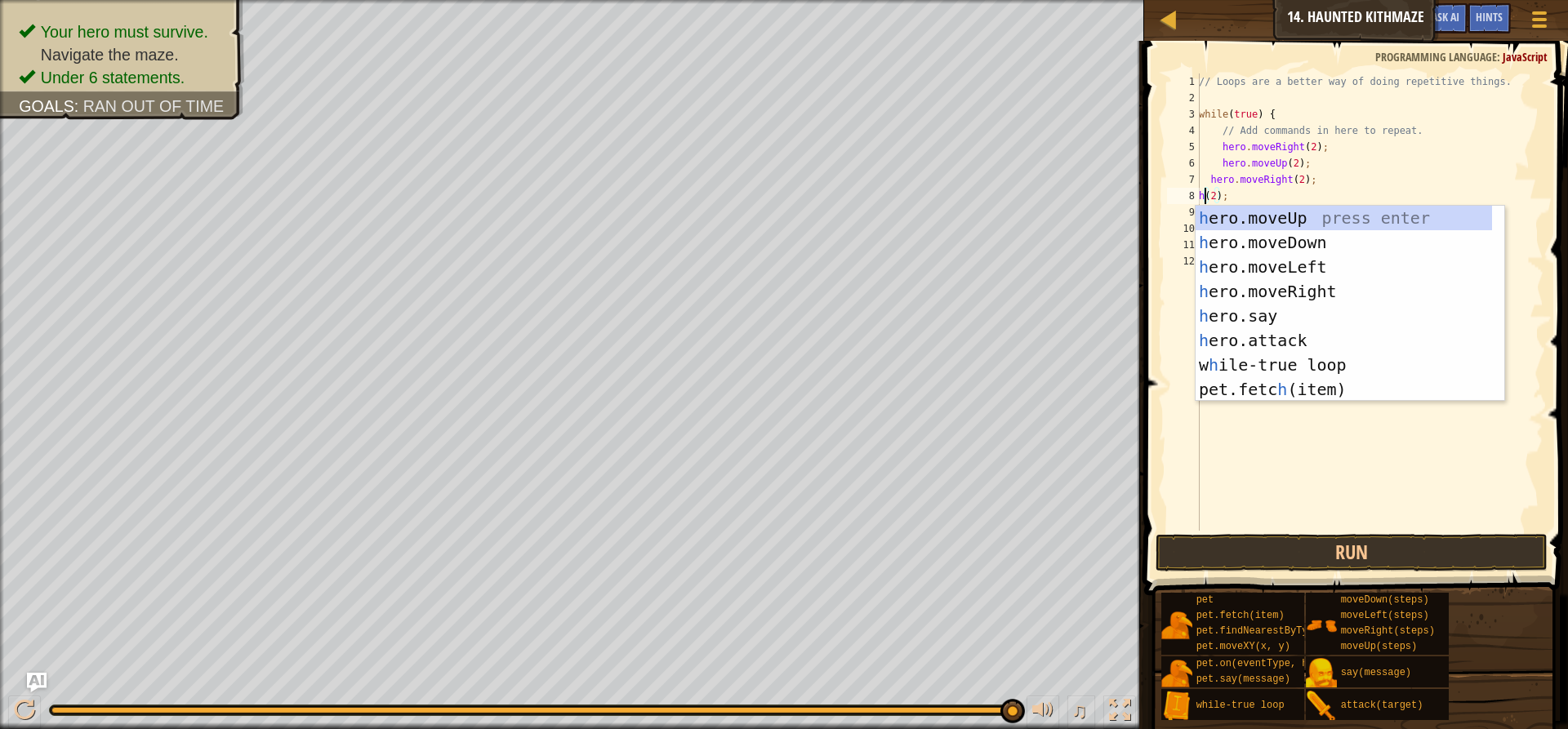
scroll to position [7, 1]
click at [1290, 211] on div "her o.moveUp press enter her o.moveDown press enter her o.moveLeft press enter …" at bounding box center [1349, 328] width 308 height 245
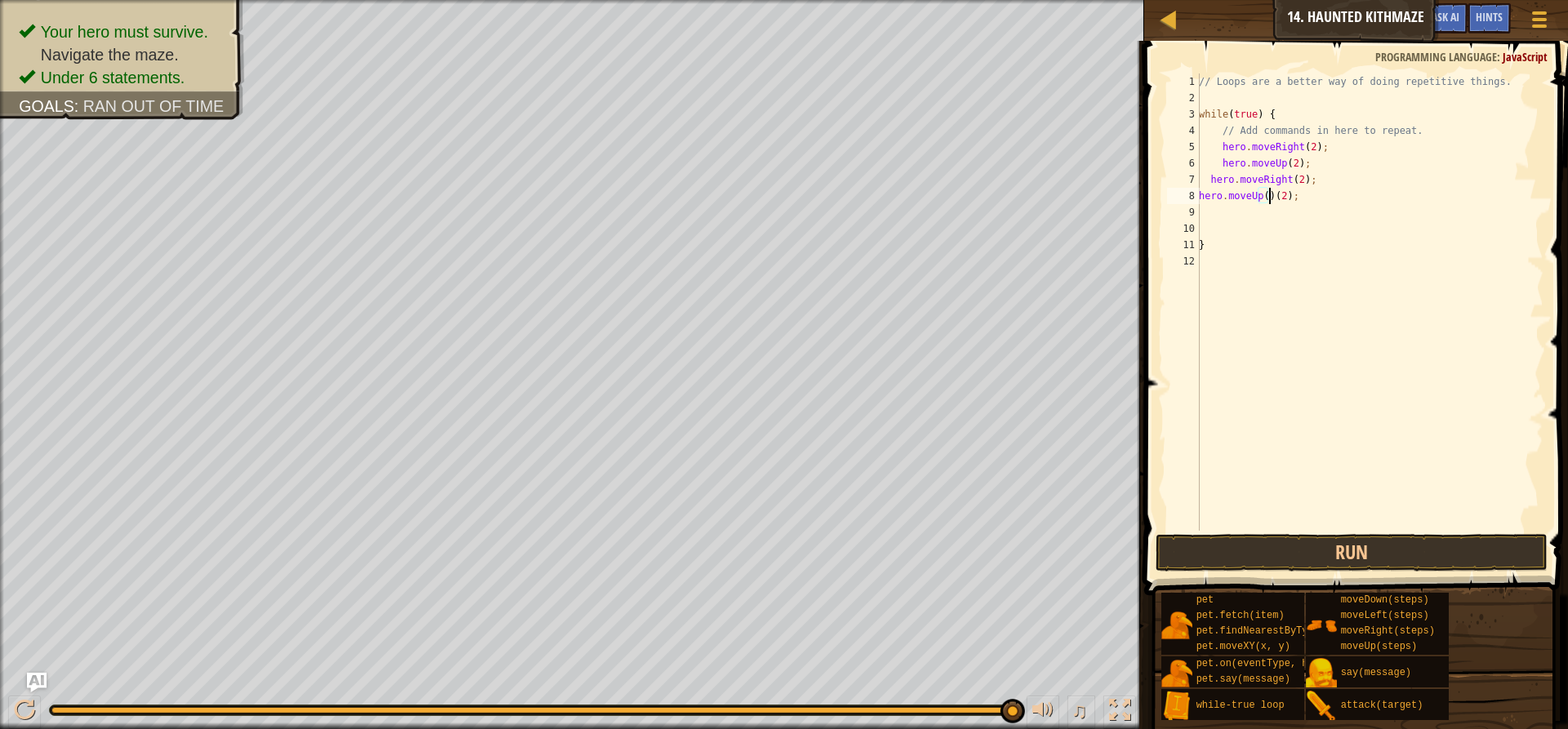
click at [1277, 199] on div "// Loops are a better way of doing repetitive things. while ( true ) { // Add c…" at bounding box center [1369, 318] width 348 height 490
click at [1267, 199] on div "// Loops are a better way of doing repetitive things. while ( true ) { // Add c…" at bounding box center [1369, 318] width 348 height 490
type textarea "h"
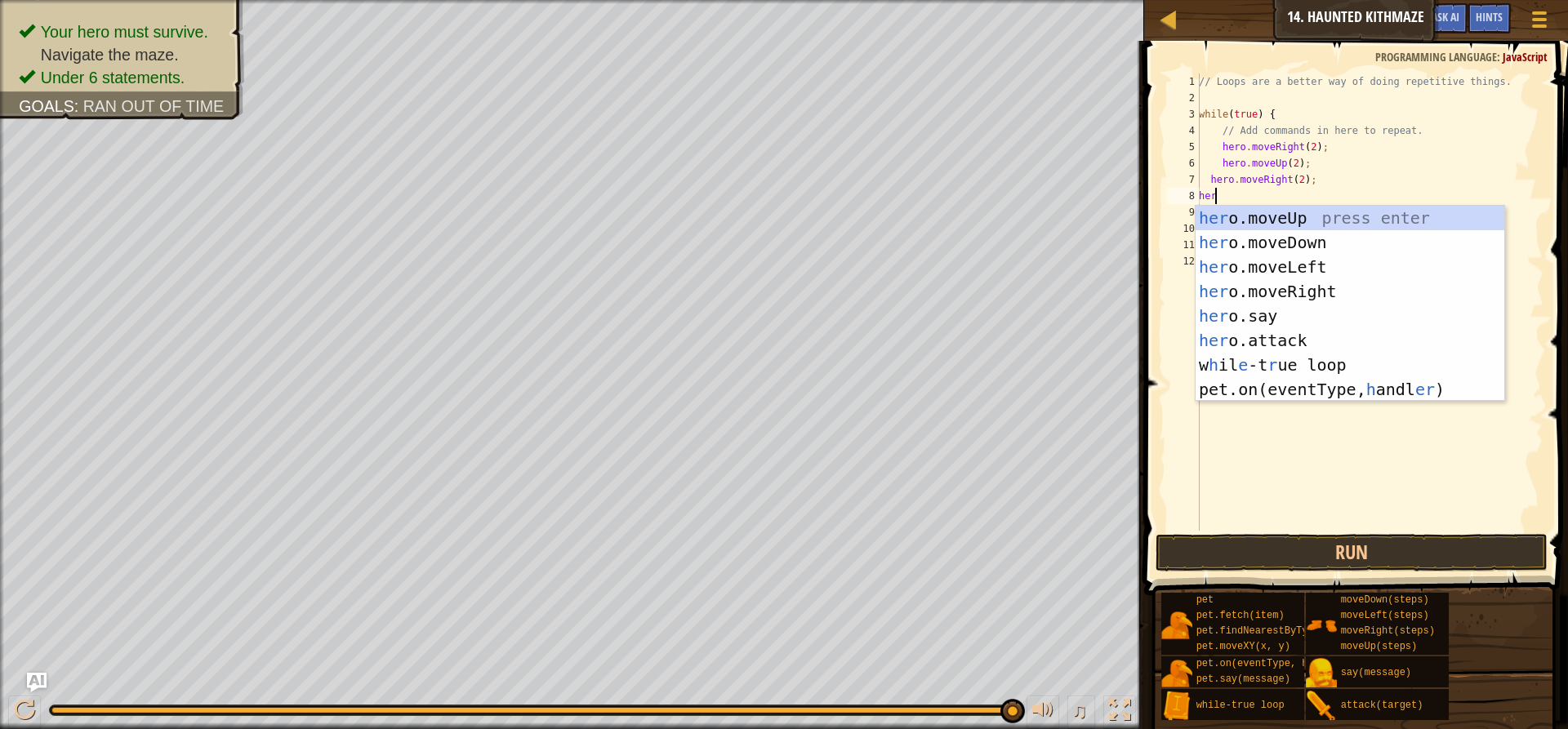
type textarea "hero"
click at [1298, 213] on div "hero .moveUp press enter hero .moveDown press enter hero .moveLeft press enter …" at bounding box center [1349, 316] width 308 height 221
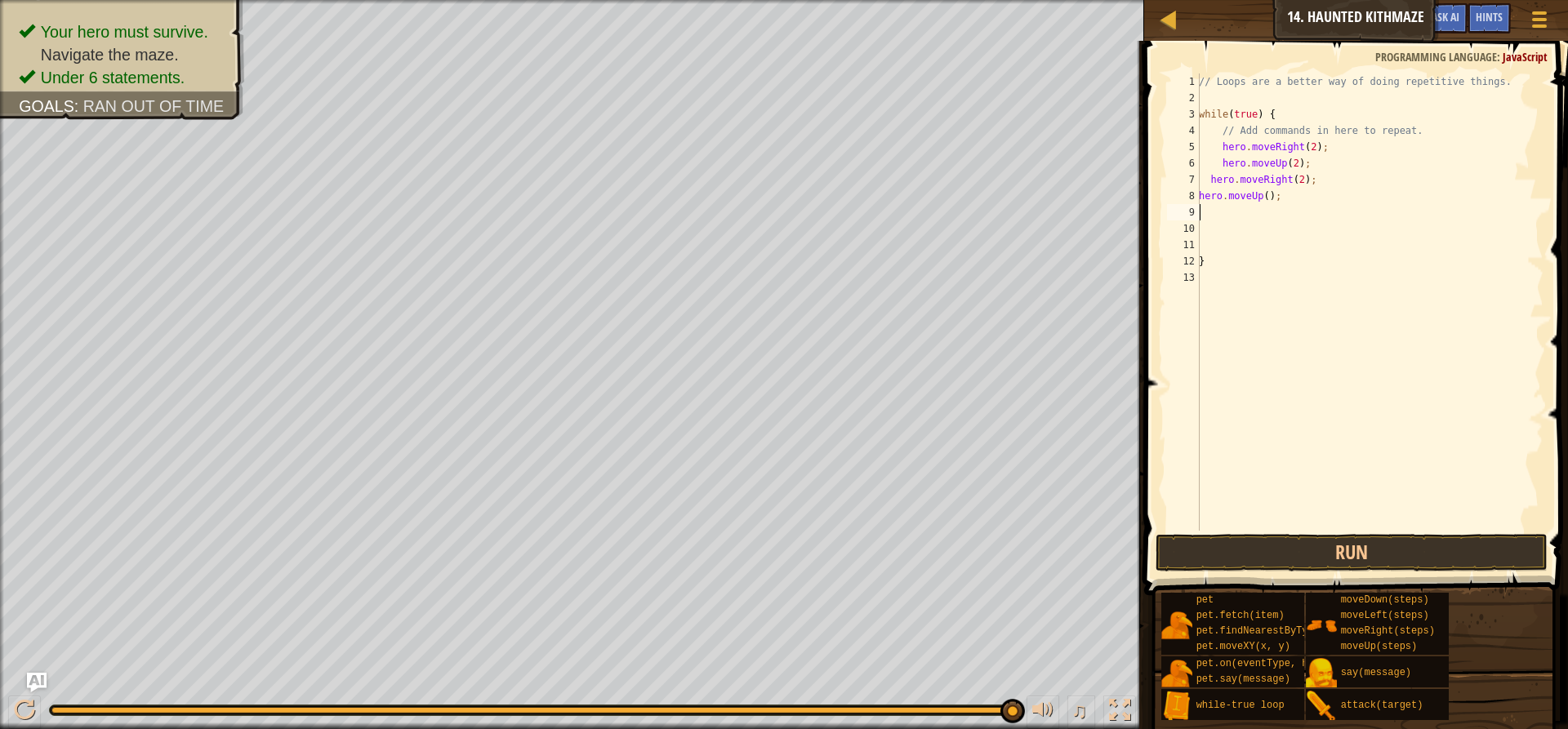
scroll to position [7, 0]
click at [1260, 203] on div "// Loops are a better way of doing repetitive things. while ( true ) { // Add c…" at bounding box center [1369, 318] width 348 height 490
click at [1260, 194] on div "// Loops are a better way of doing repetitive things. while ( true ) { // Add c…" at bounding box center [1369, 302] width 348 height 457
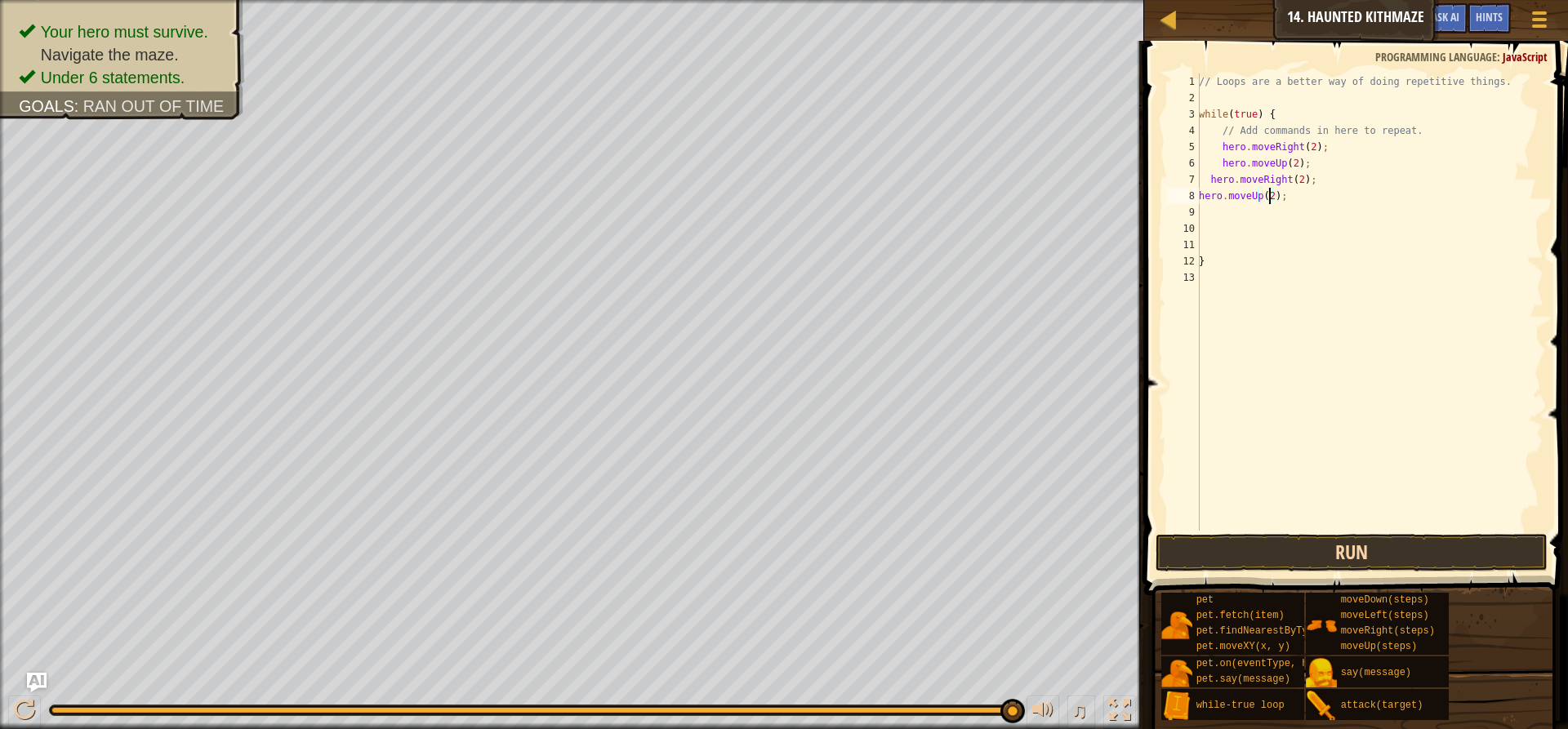
type textarea "hero.moveUp(2);"
click at [1348, 548] on button "Run" at bounding box center [1351, 553] width 392 height 38
